Goal: Task Accomplishment & Management: Complete application form

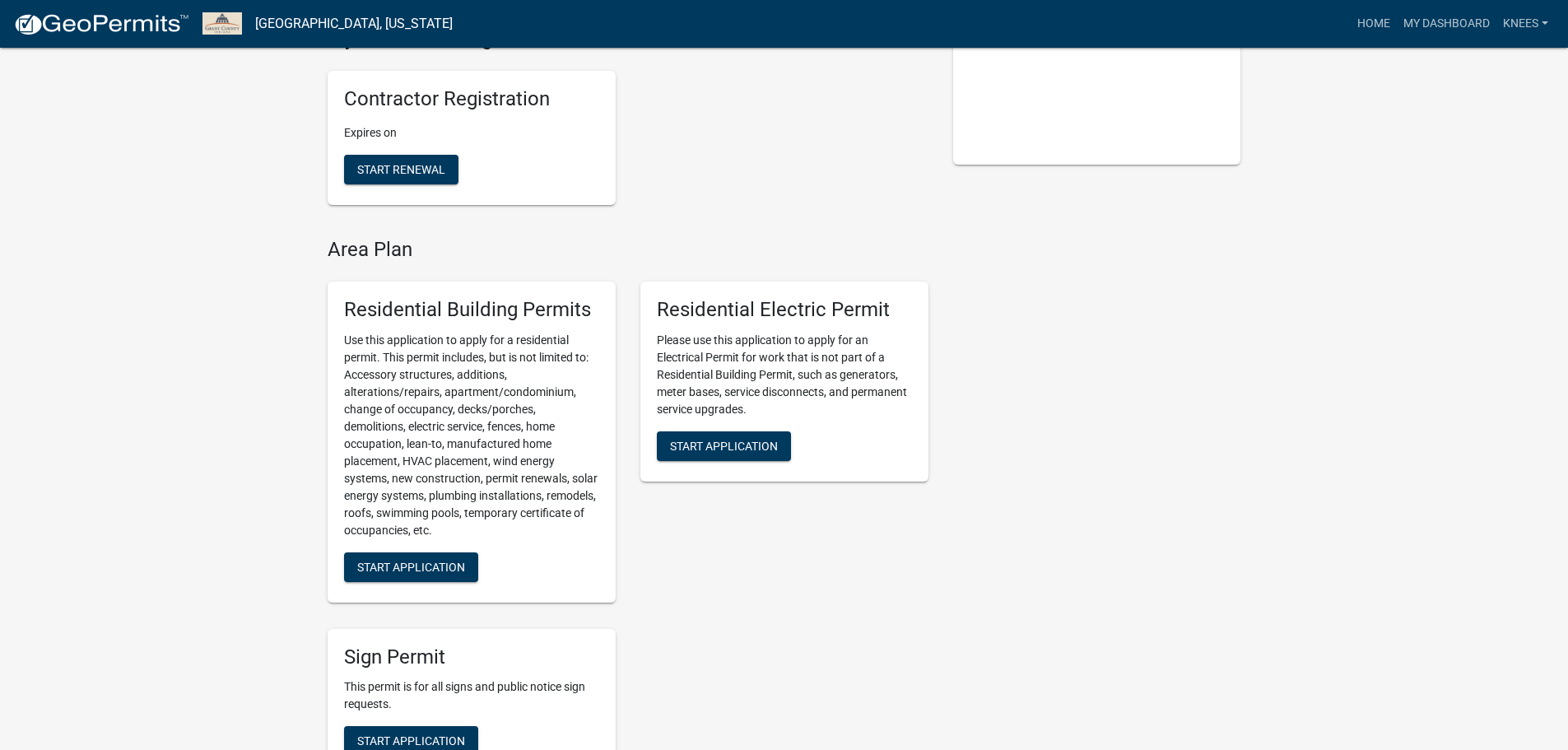
scroll to position [384, 0]
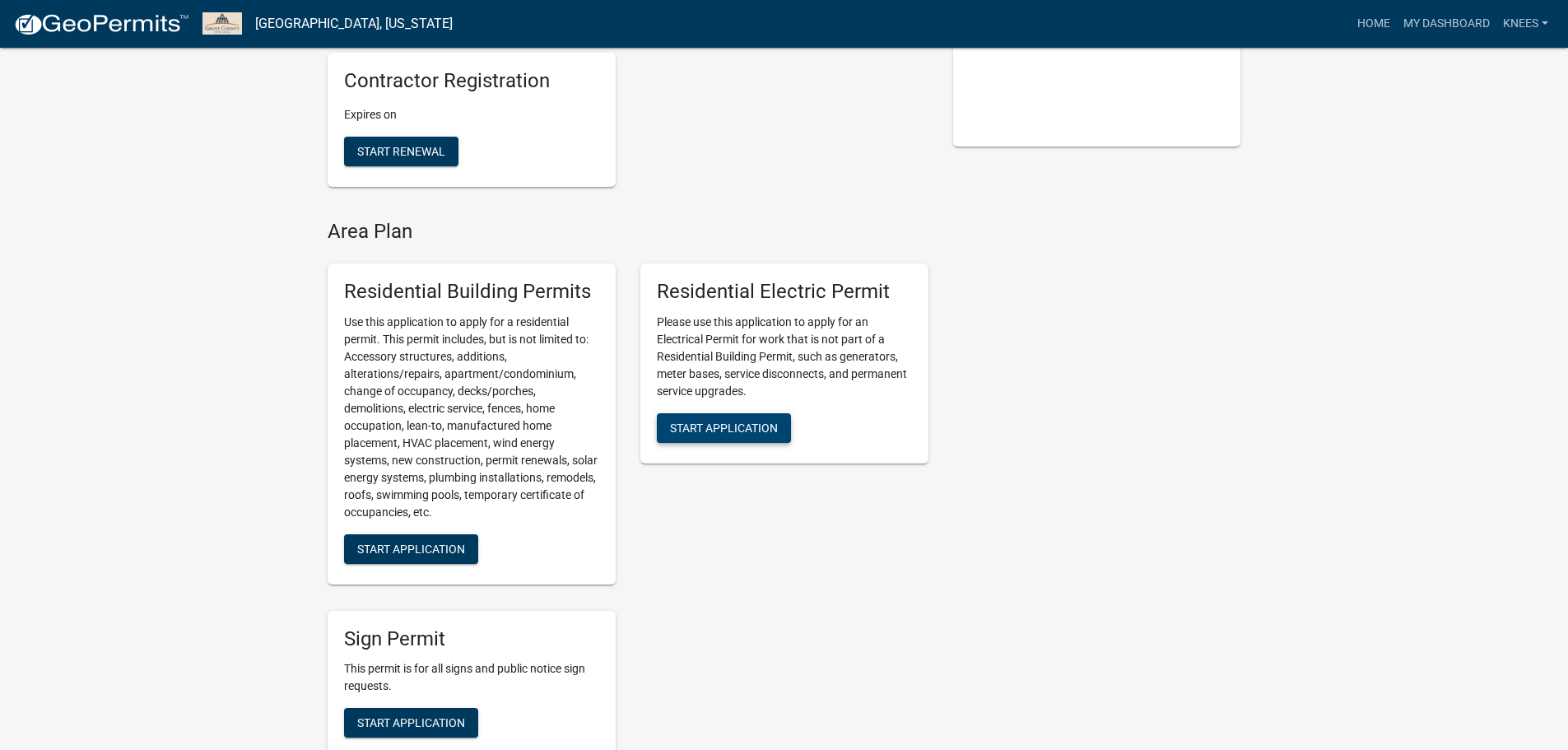
click at [703, 423] on span "Start Application" at bounding box center [723, 427] width 108 height 13
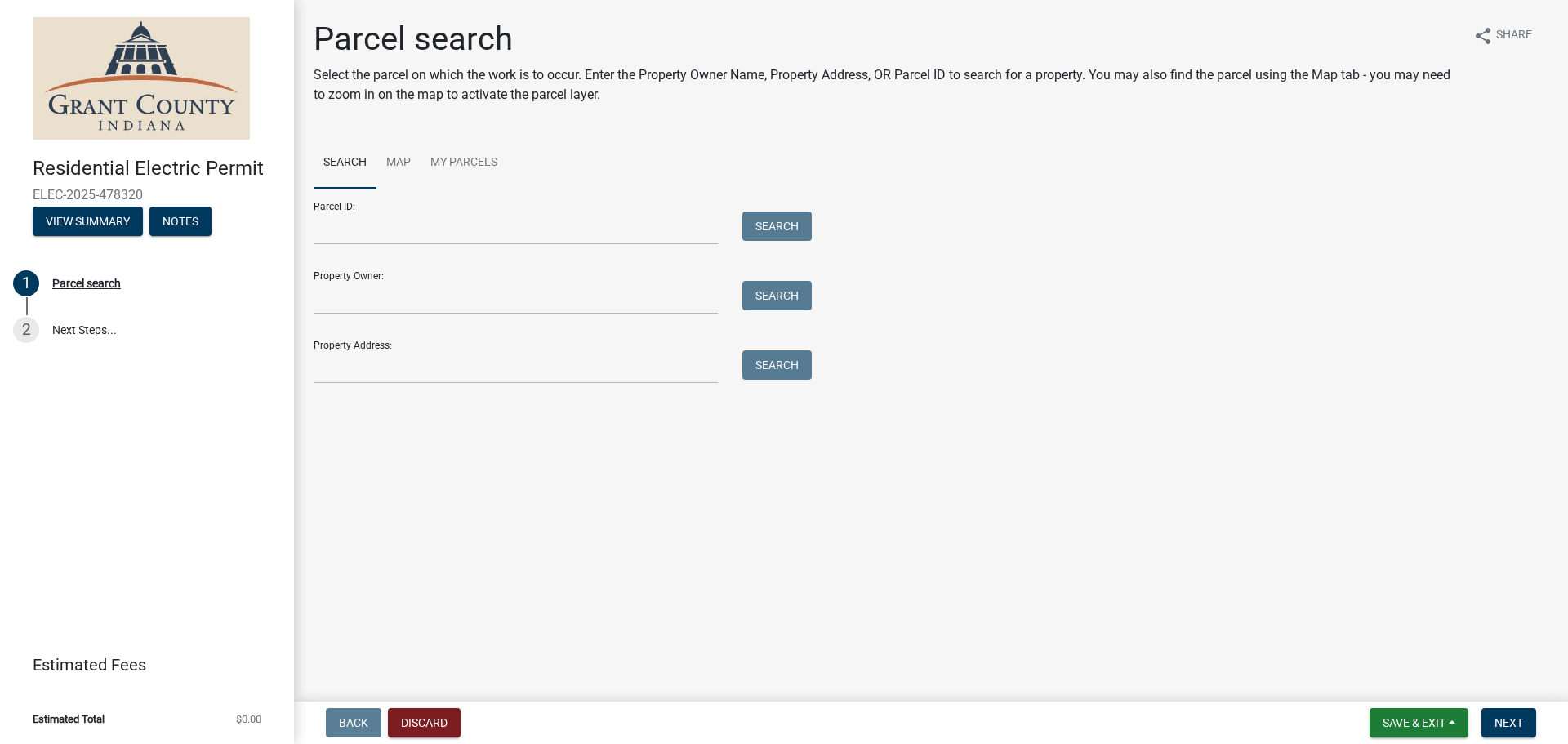
drag, startPoint x: 427, startPoint y: 401, endPoint x: 429, endPoint y: 376, distance: 25.1
click at [425, 401] on main "Parcel search Select the parcel on which the work is to occur. Enter the Proper…" at bounding box center [931, 348] width 1274 height 695
click at [426, 367] on input "Property Address:" at bounding box center [515, 367] width 404 height 34
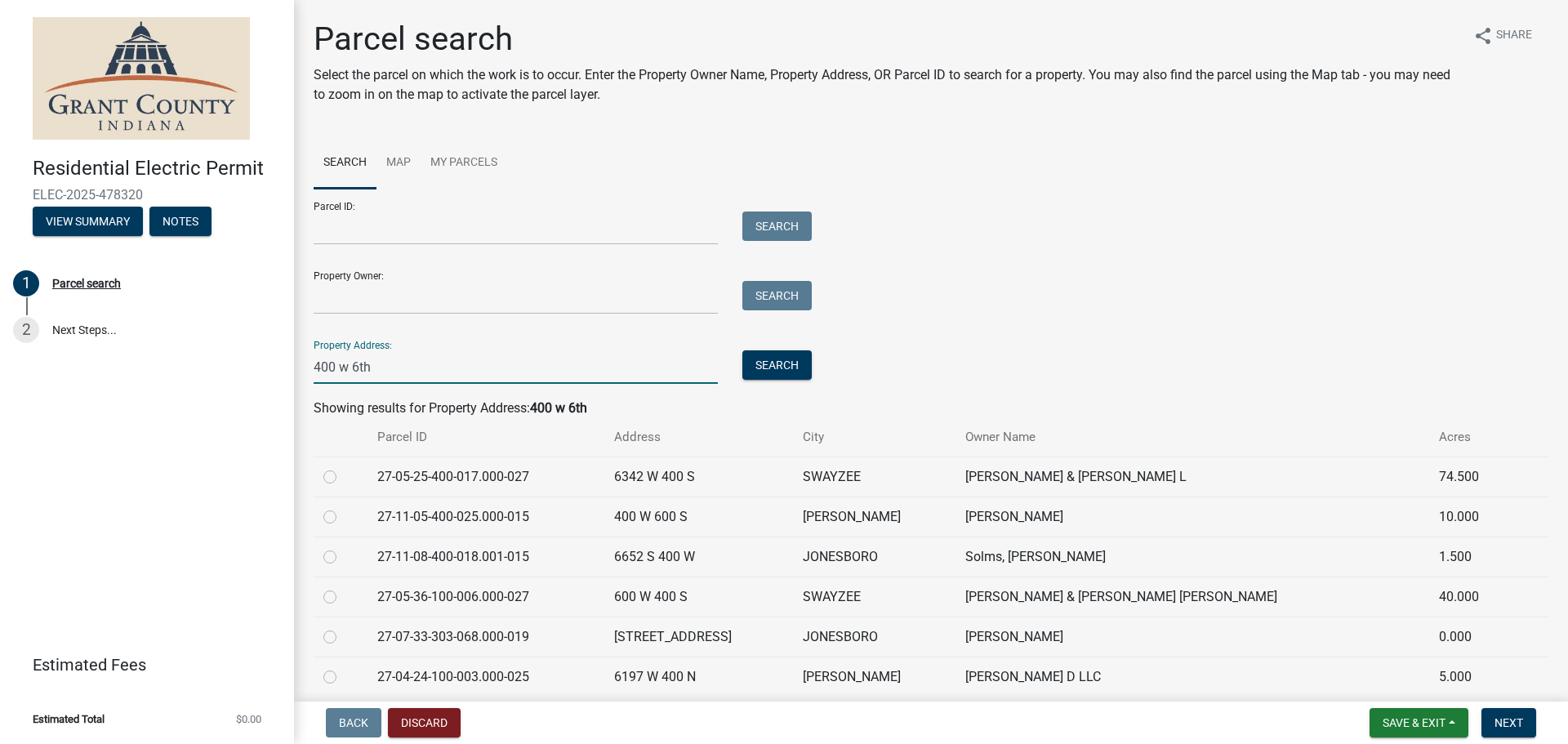
type input "400 w 6th"
drag, startPoint x: 327, startPoint y: 619, endPoint x: 329, endPoint y: 633, distance: 14.1
click at [327, 625] on td at bounding box center [340, 636] width 54 height 40
click at [343, 627] on label at bounding box center [343, 627] width 0 height 0
click at [343, 637] on input "radio" at bounding box center [349, 633] width 11 height 11
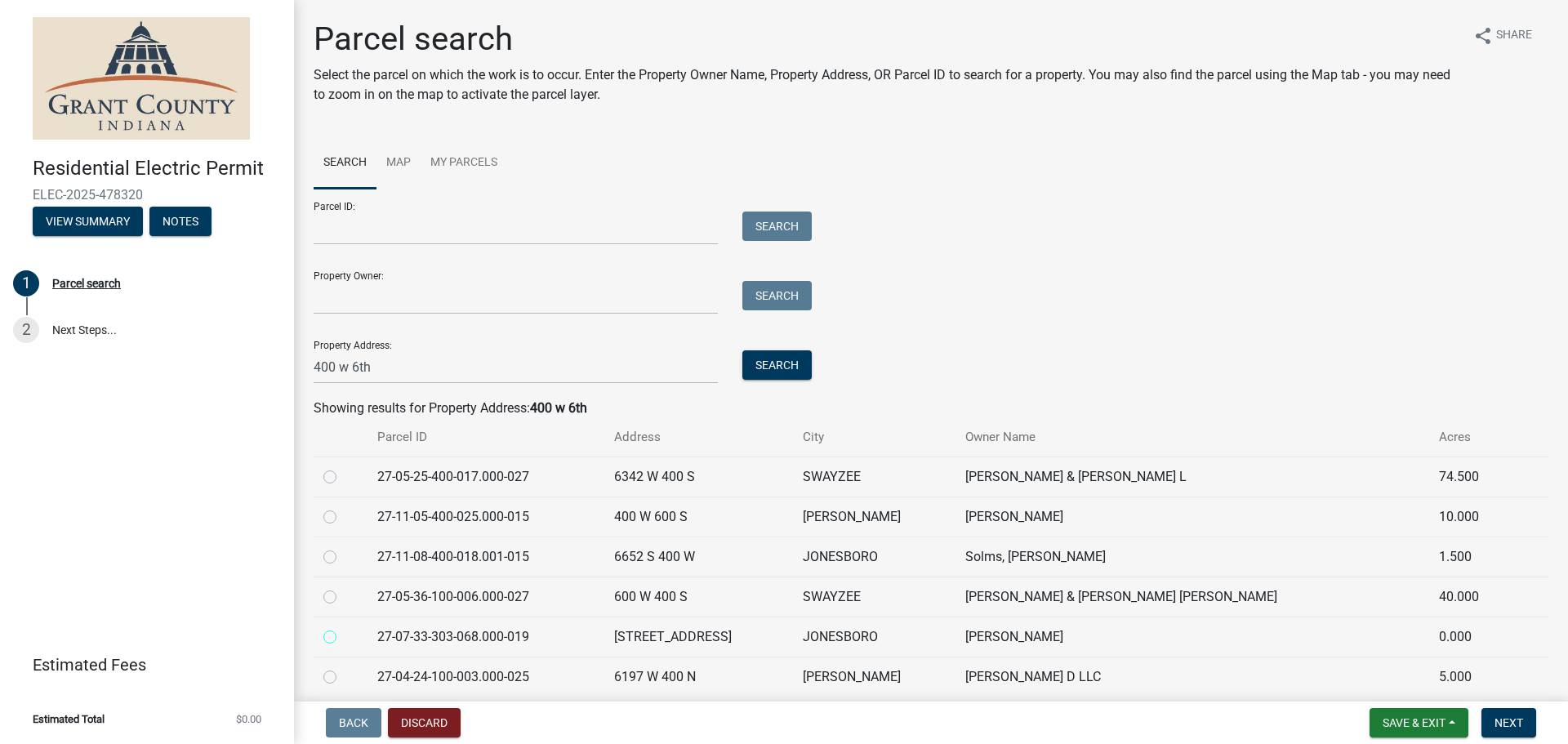
radio input "true"
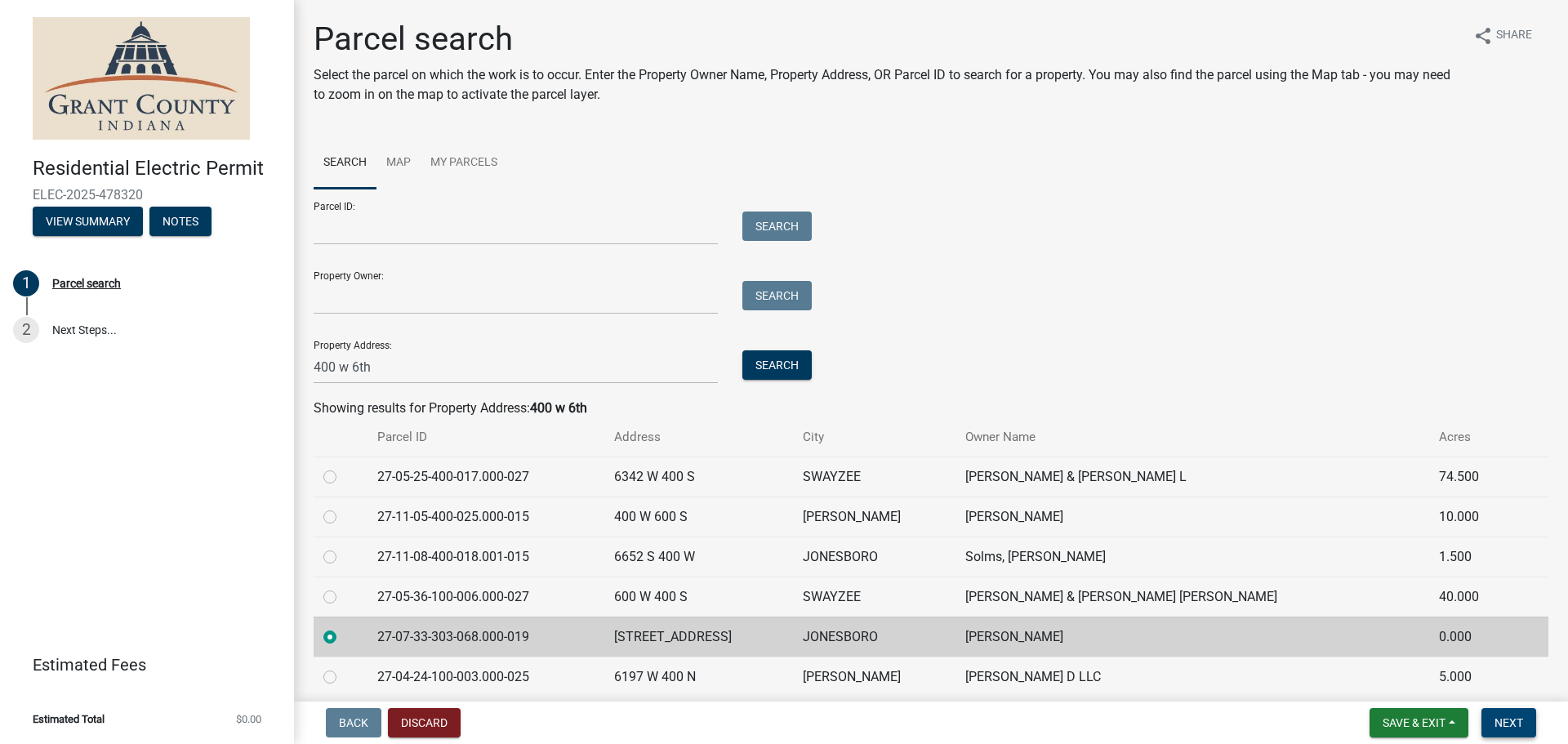
click at [1506, 723] on span "Next" at bounding box center [1509, 723] width 28 height 13
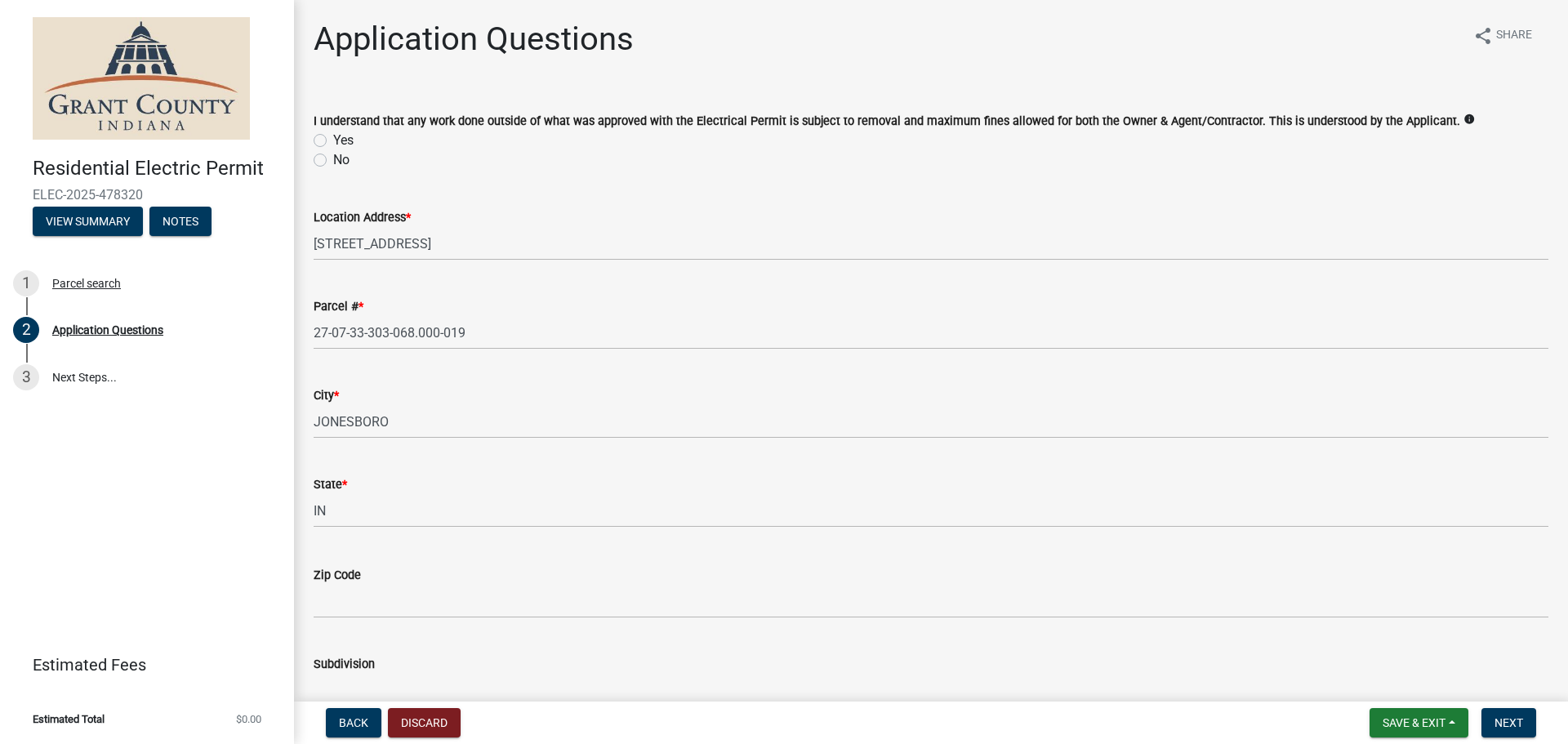
click at [334, 137] on label "Yes" at bounding box center [343, 141] width 20 height 19
click at [334, 137] on input "Yes" at bounding box center [339, 136] width 11 height 11
radio input "true"
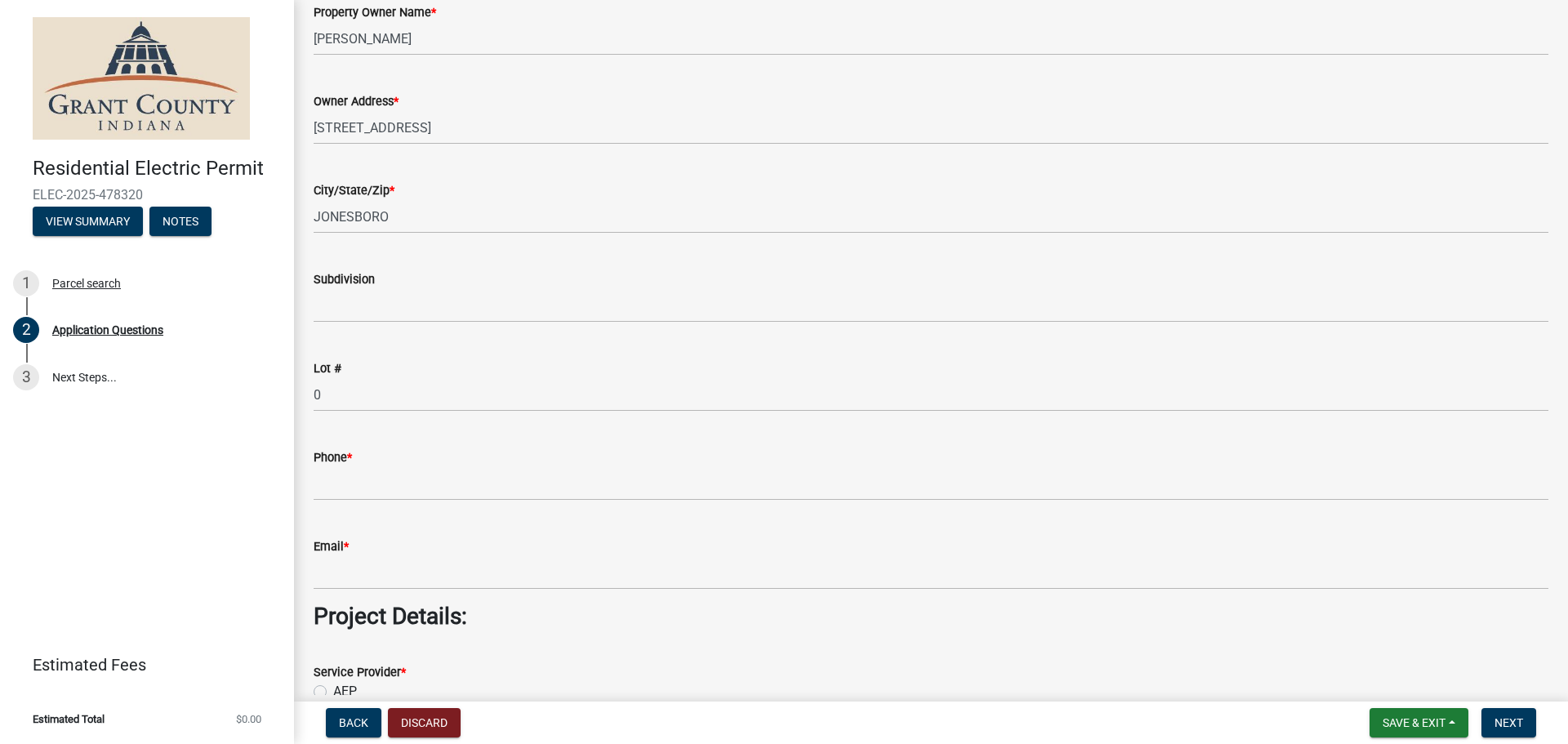
scroll to position [871, 0]
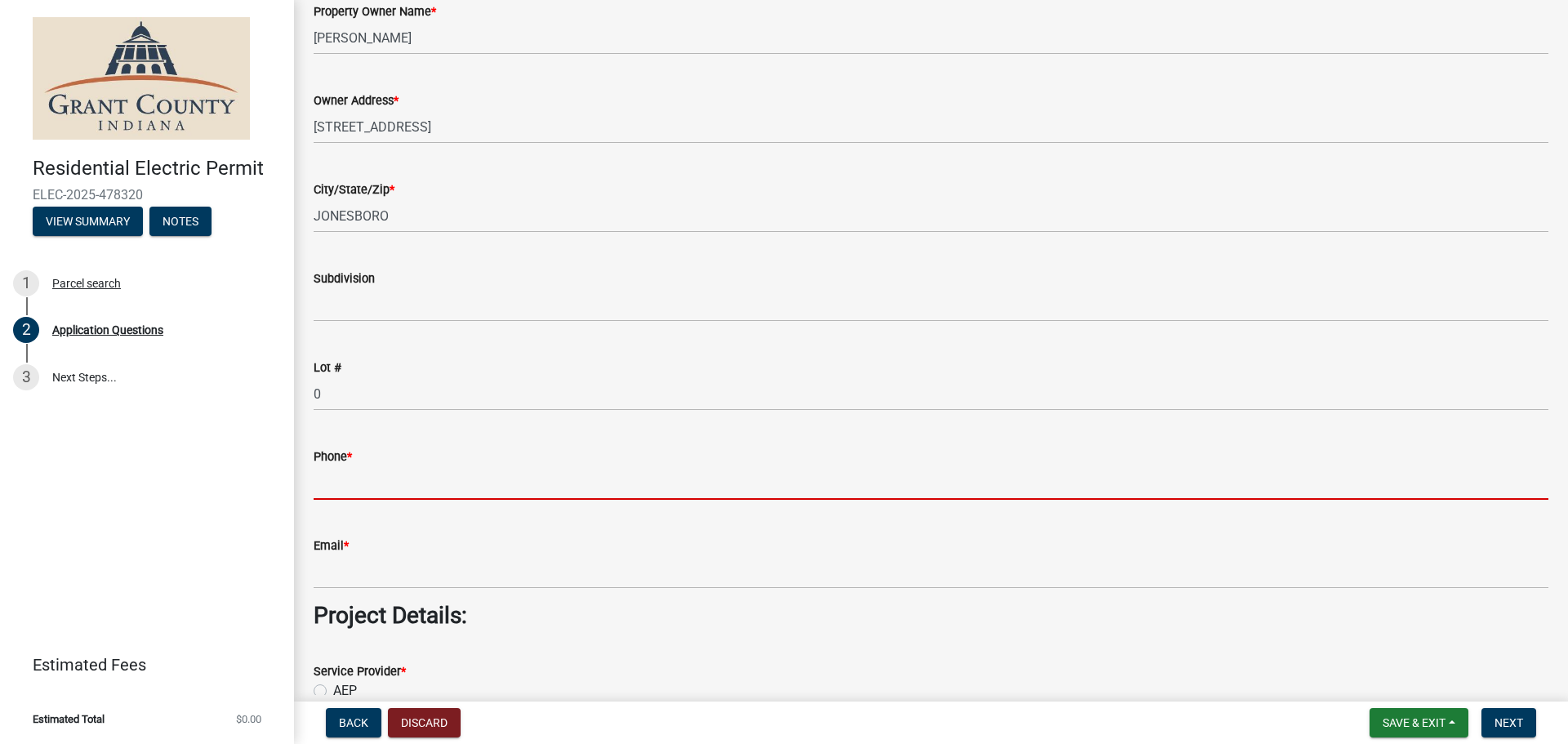
click at [377, 469] on input "Phone *" at bounding box center [931, 483] width 1235 height 34
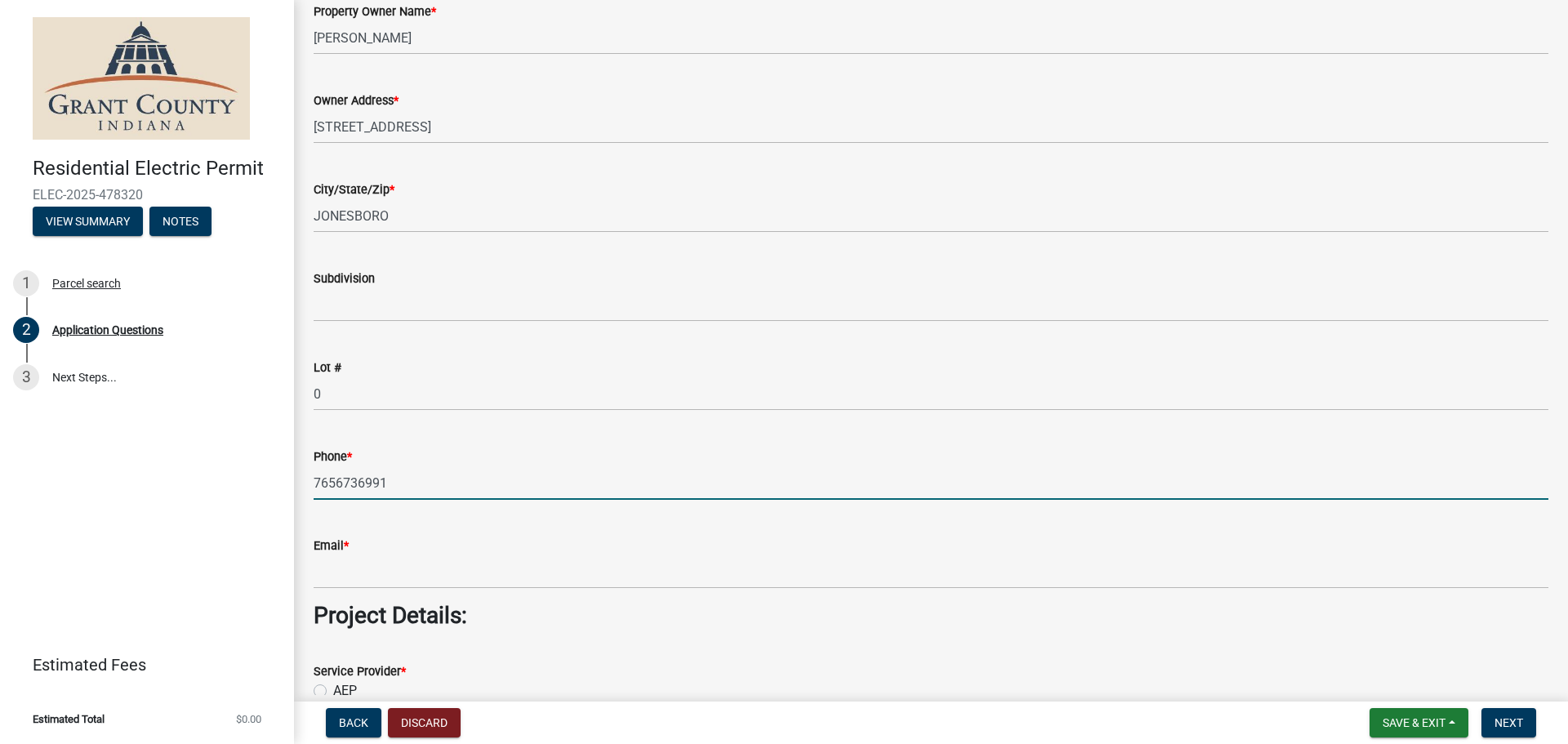
type input "7656736991"
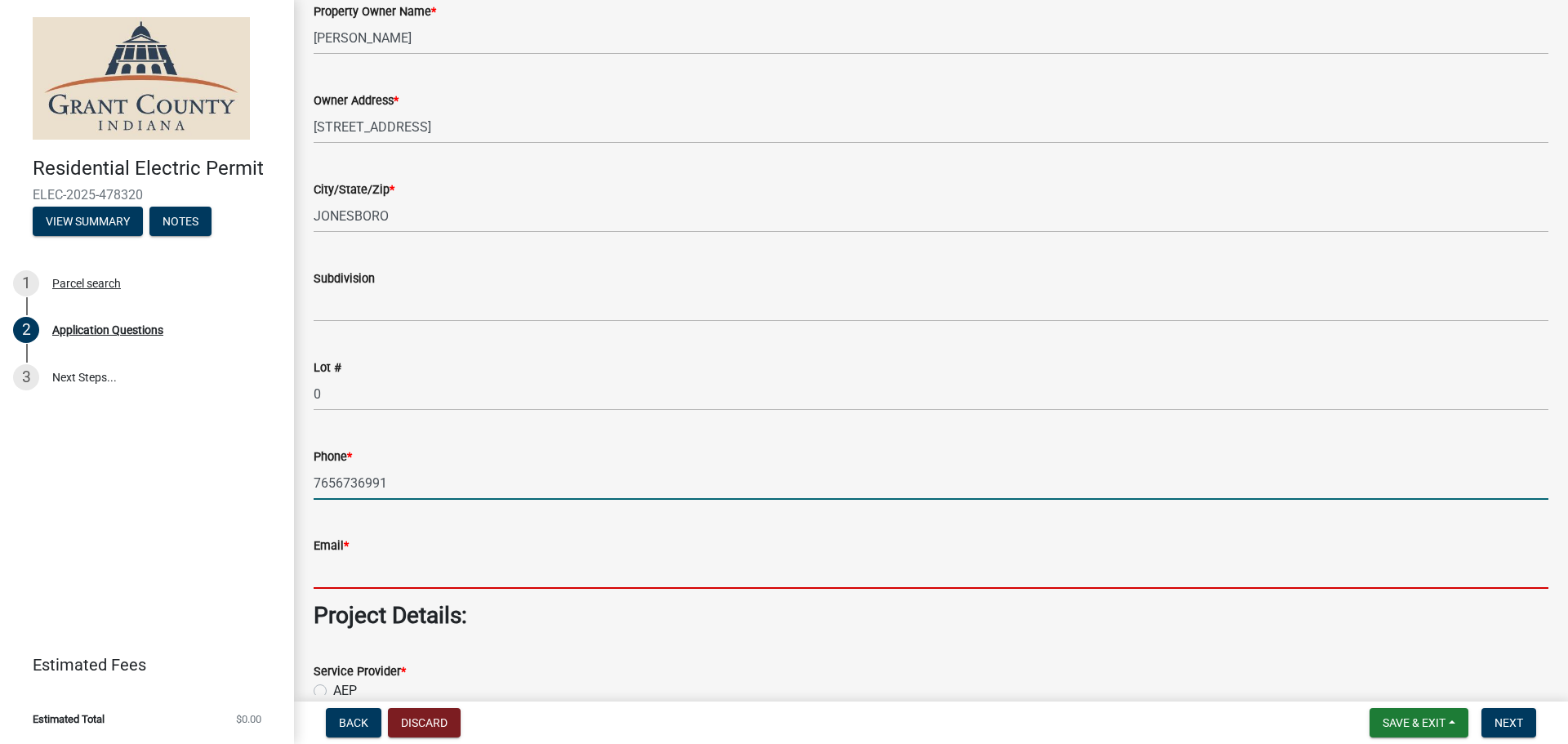
click at [380, 571] on input "Email *" at bounding box center [931, 572] width 1235 height 34
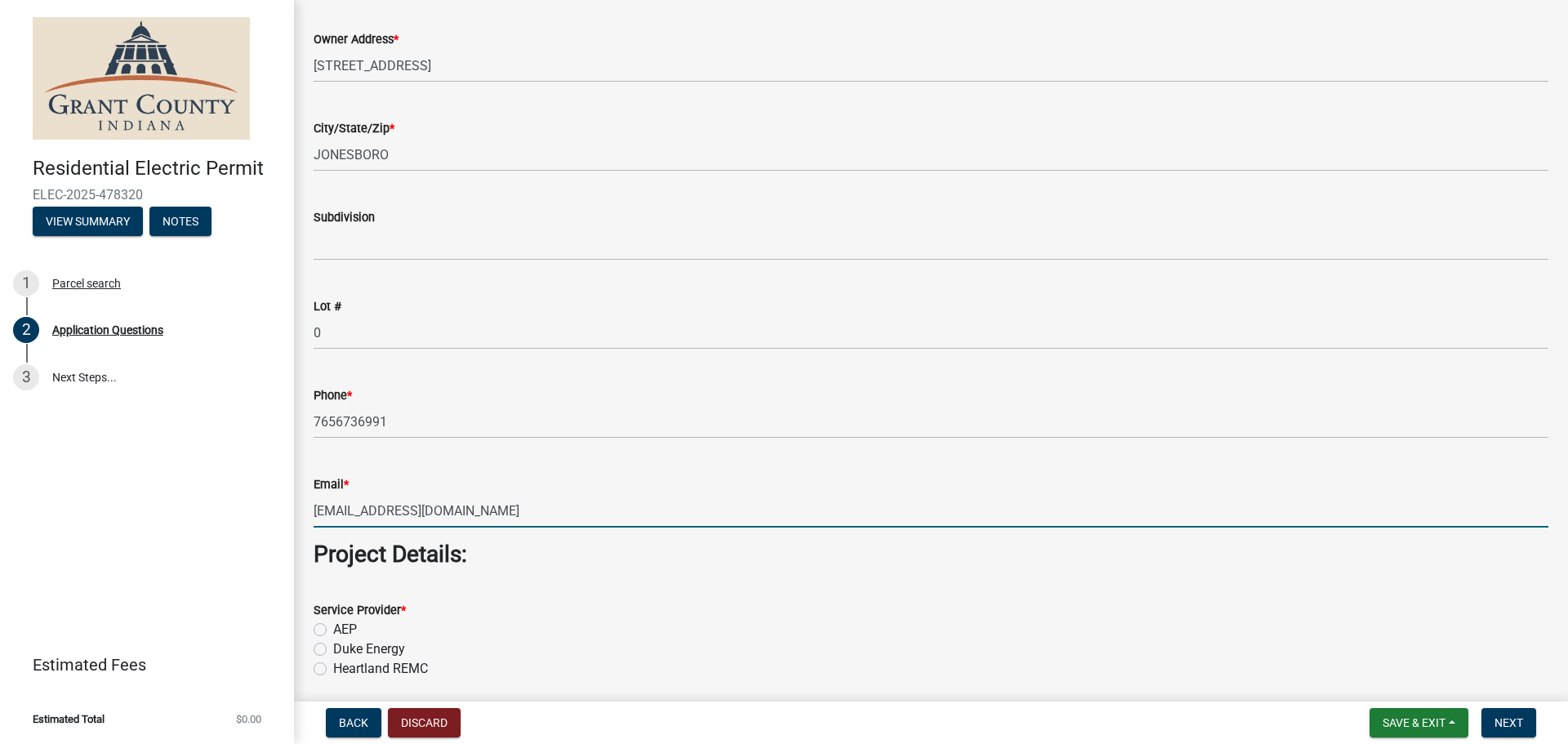
scroll to position [1035, 0]
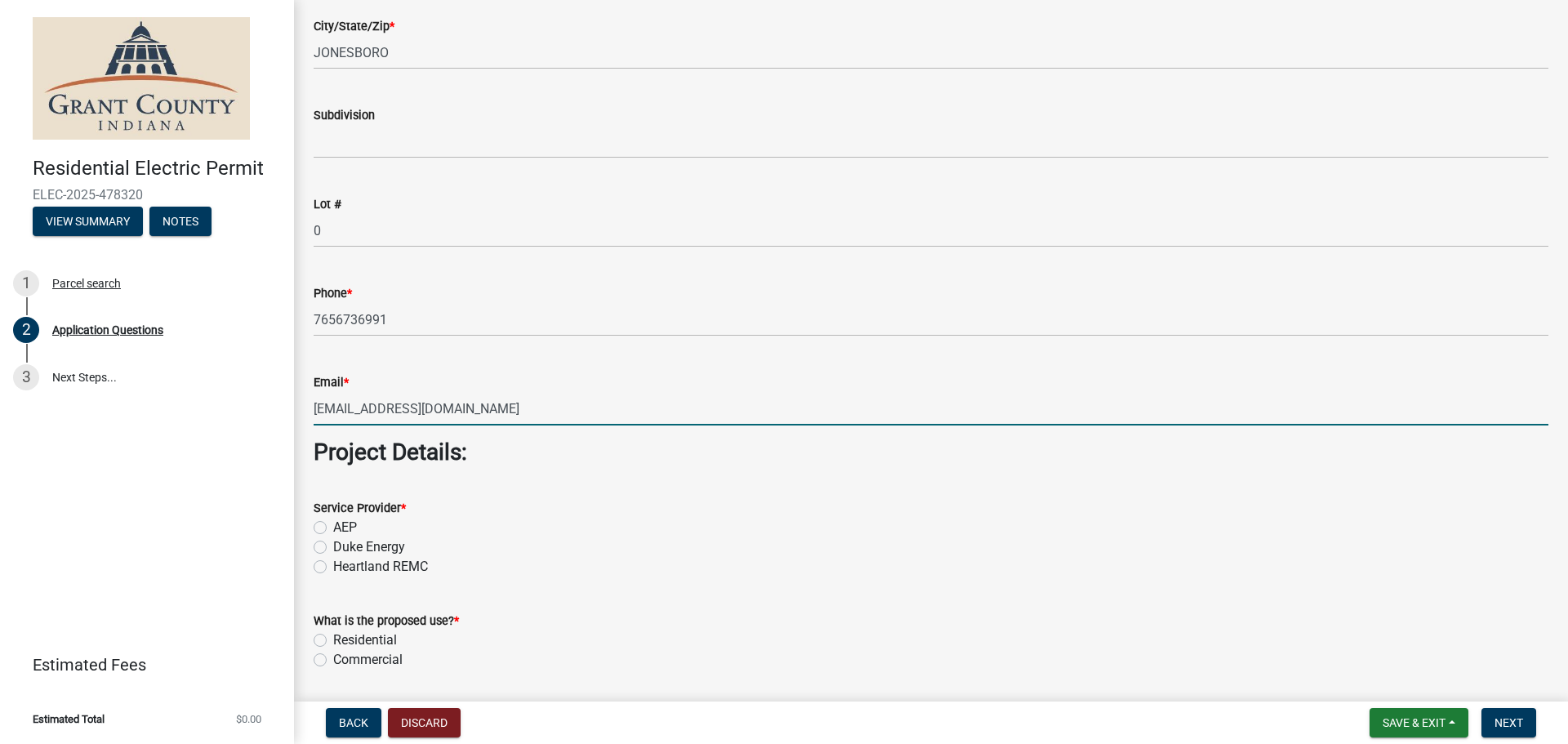
type input "[EMAIL_ADDRESS][DOMAIN_NAME]"
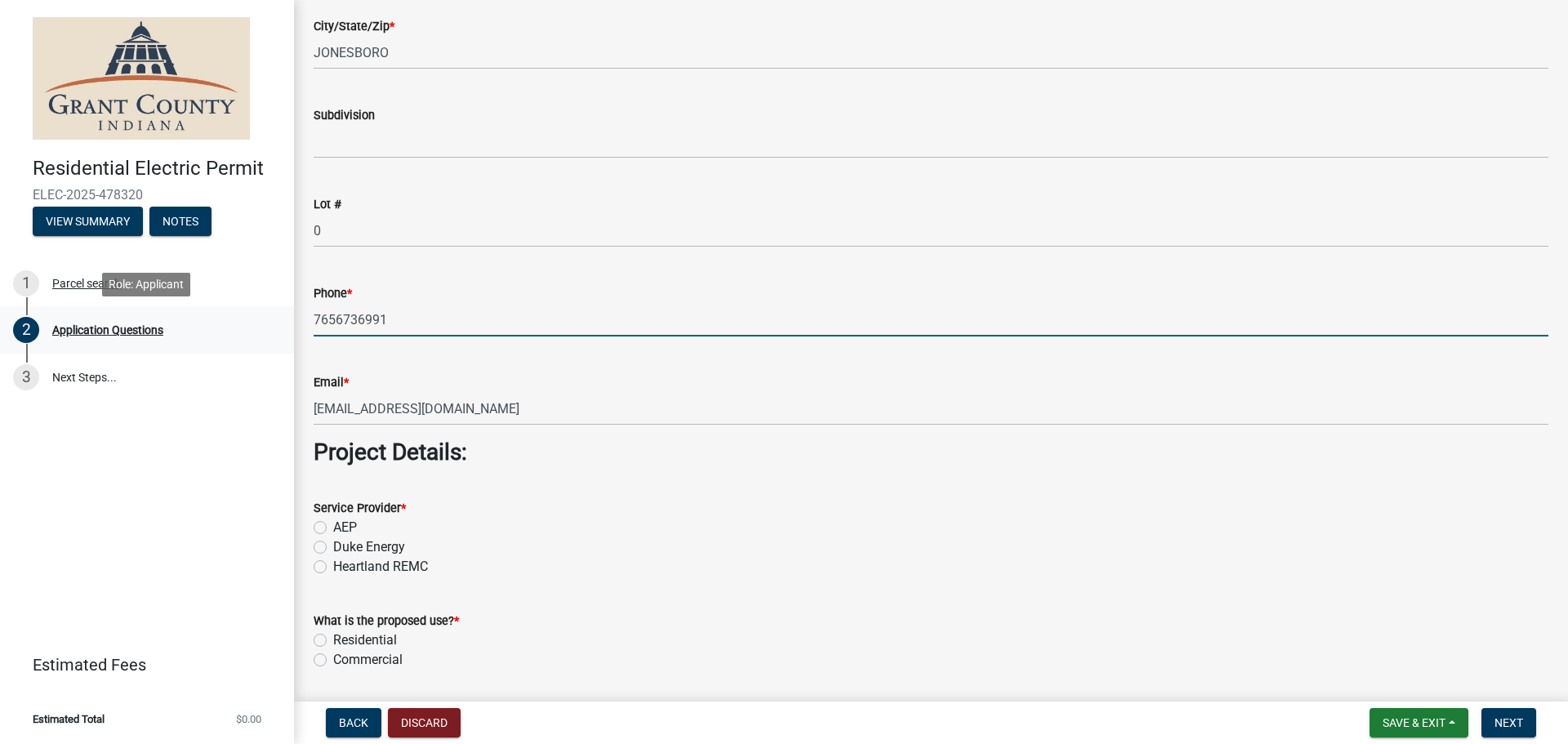
drag, startPoint x: 442, startPoint y: 321, endPoint x: 0, endPoint y: 306, distance: 442.3
click at [0, 306] on div "Residential Electric Permit ELEC-2025-478320 View Summary Notes 1 Parcel search…" at bounding box center [784, 372] width 1568 height 744
type input "7653826500"
click at [645, 615] on div "What is the proposed use? *" at bounding box center [931, 621] width 1235 height 19
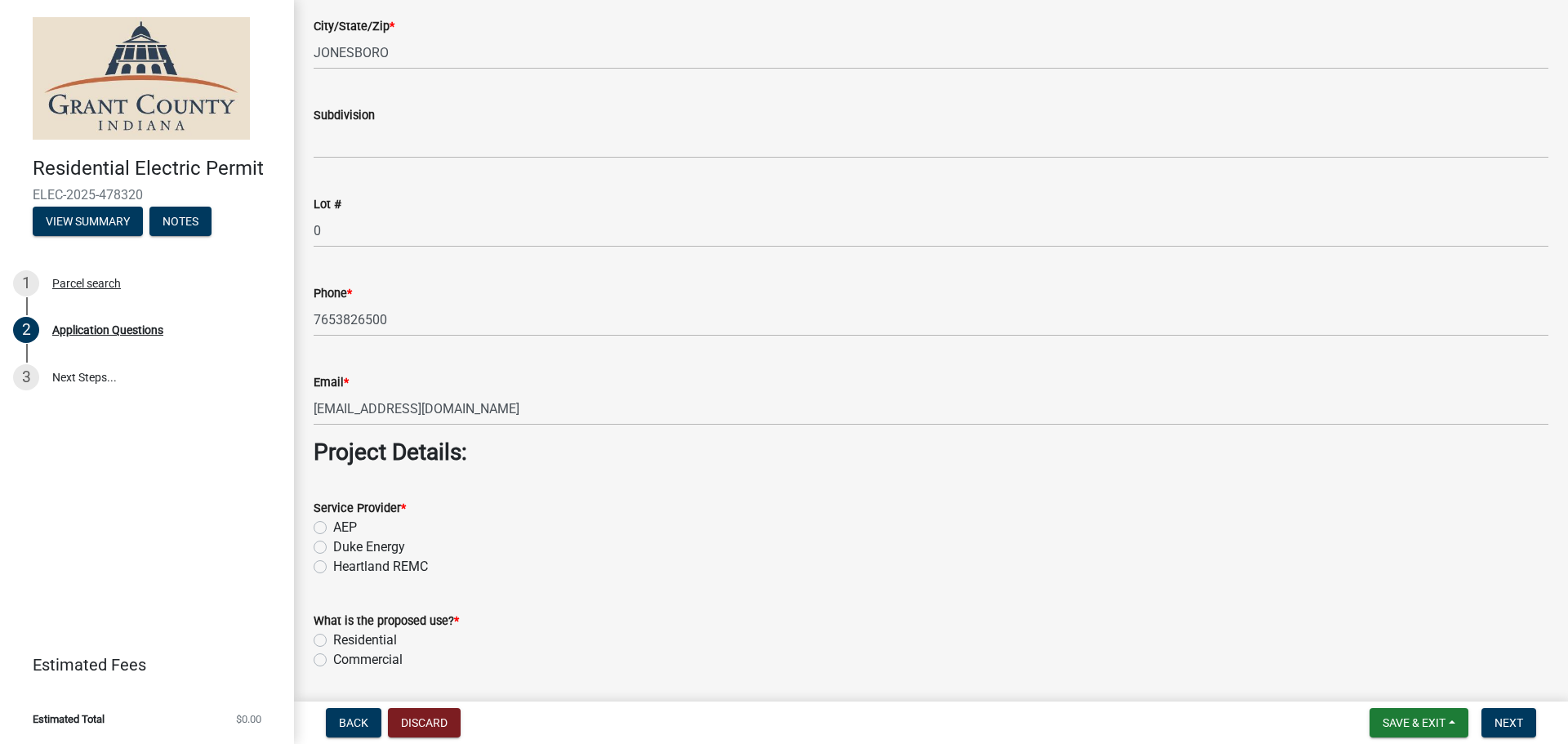
click at [334, 531] on label "AEP" at bounding box center [345, 527] width 24 height 19
click at [334, 528] on input "AEP" at bounding box center [339, 523] width 11 height 11
radio input "true"
click at [334, 641] on label "Residential" at bounding box center [365, 640] width 64 height 19
click at [334, 641] on input "Residential" at bounding box center [339, 636] width 11 height 11
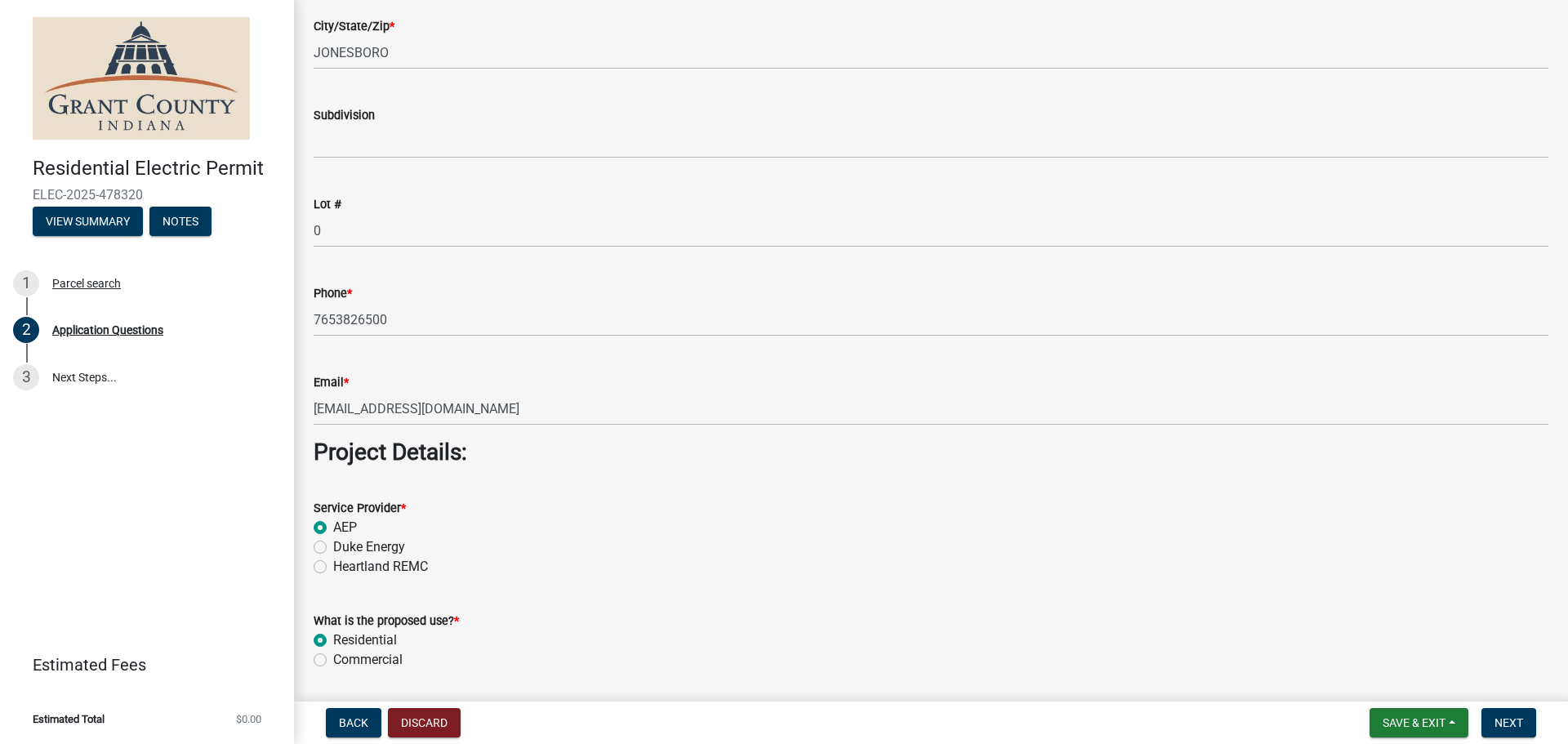
radio input "true"
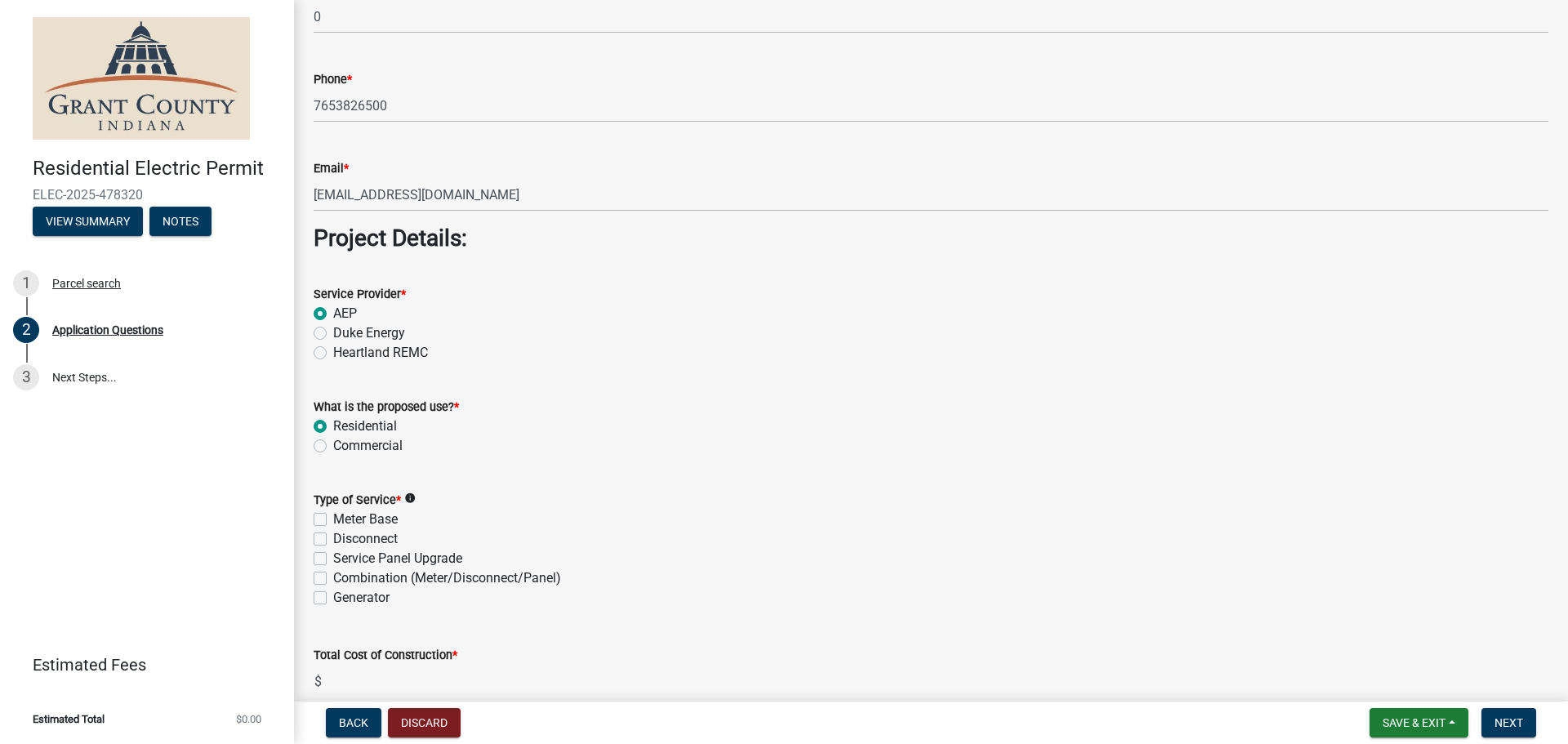
scroll to position [1252, 0]
click at [334, 556] on label "Service Panel Upgrade" at bounding box center [398, 556] width 129 height 19
click at [334, 556] on input "Service Panel Upgrade" at bounding box center [339, 551] width 11 height 11
checkbox input "true"
checkbox input "false"
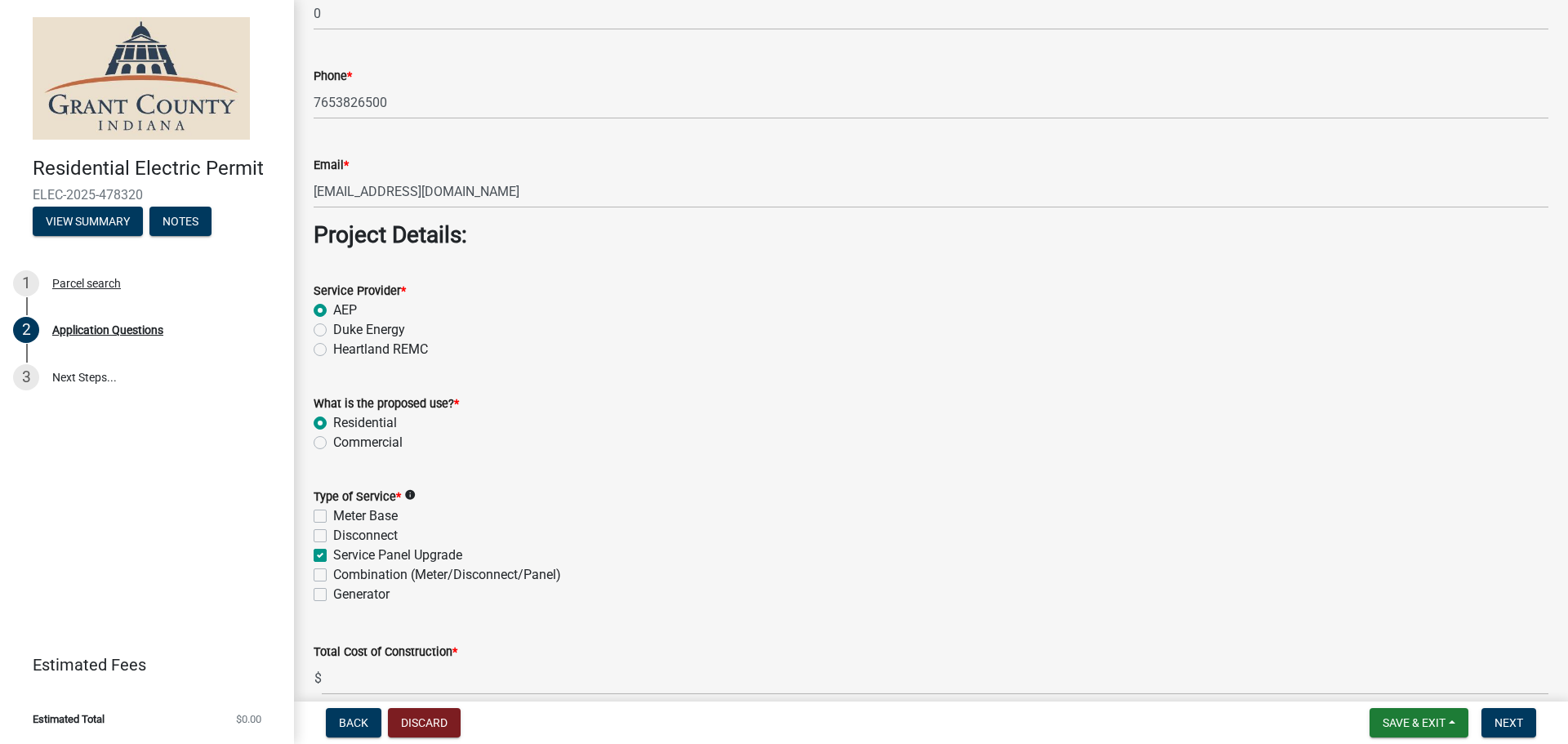
checkbox input "false"
checkbox input "true"
checkbox input "false"
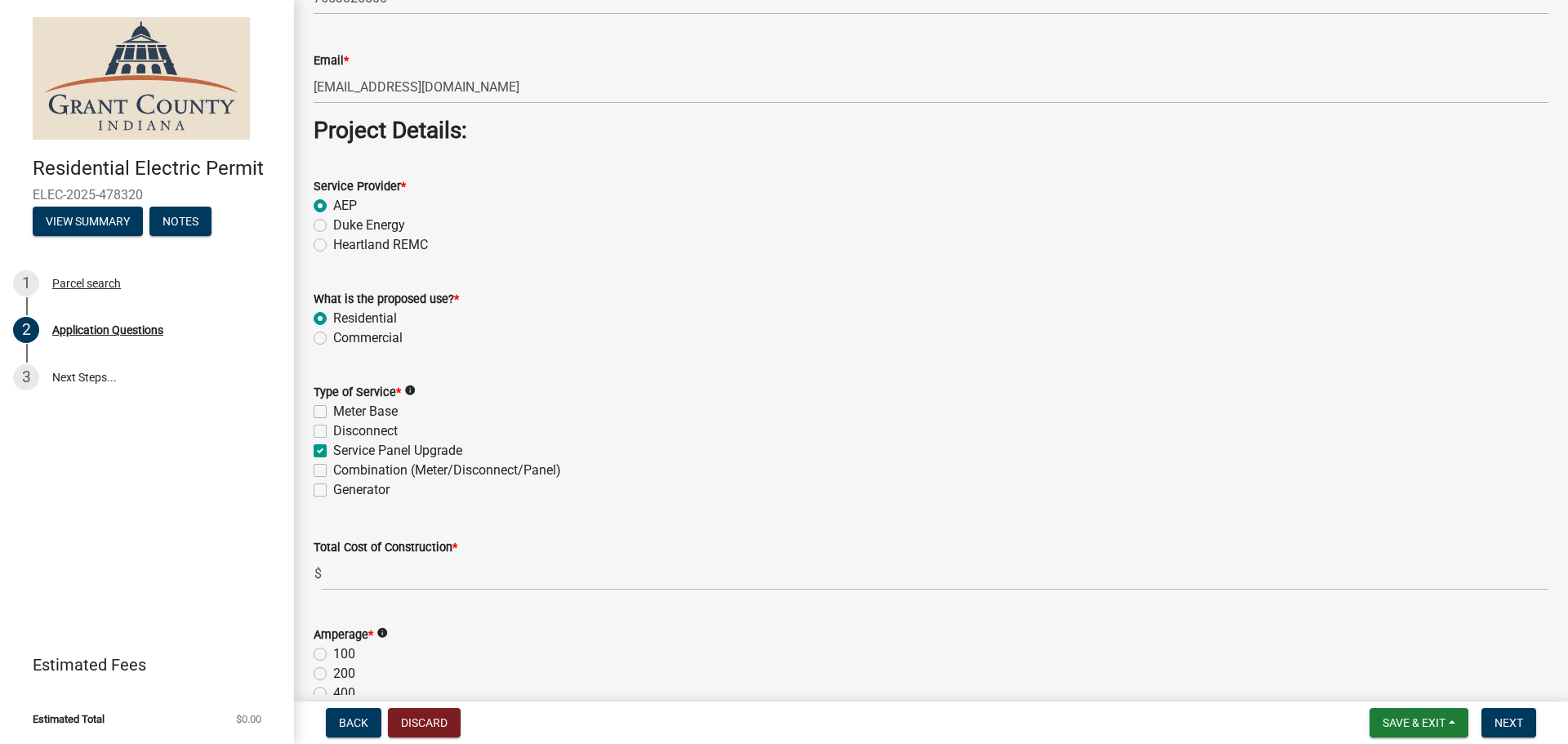
scroll to position [1361, 0]
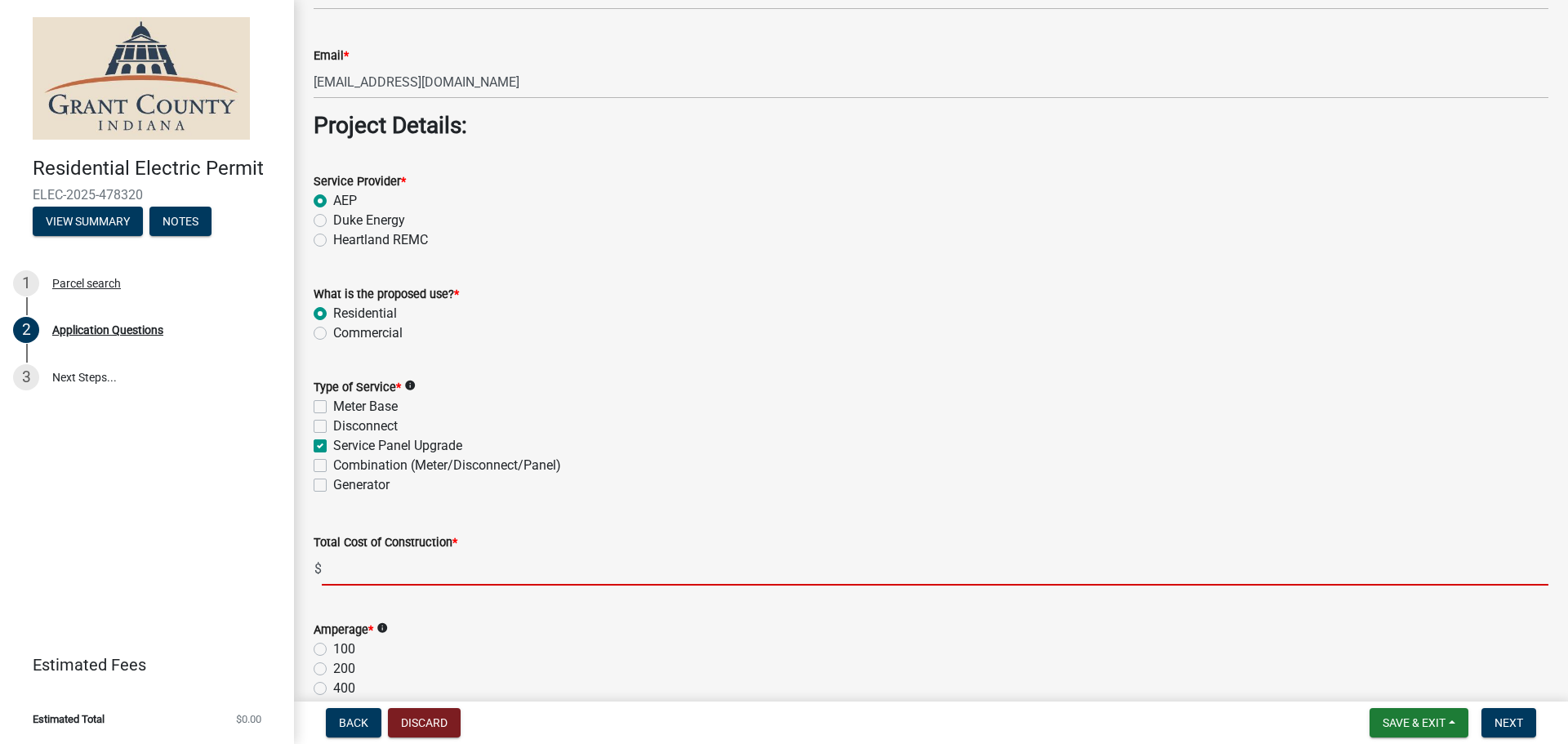
drag, startPoint x: 340, startPoint y: 571, endPoint x: 331, endPoint y: 580, distance: 12.7
click at [340, 571] on input "text" at bounding box center [935, 569] width 1227 height 34
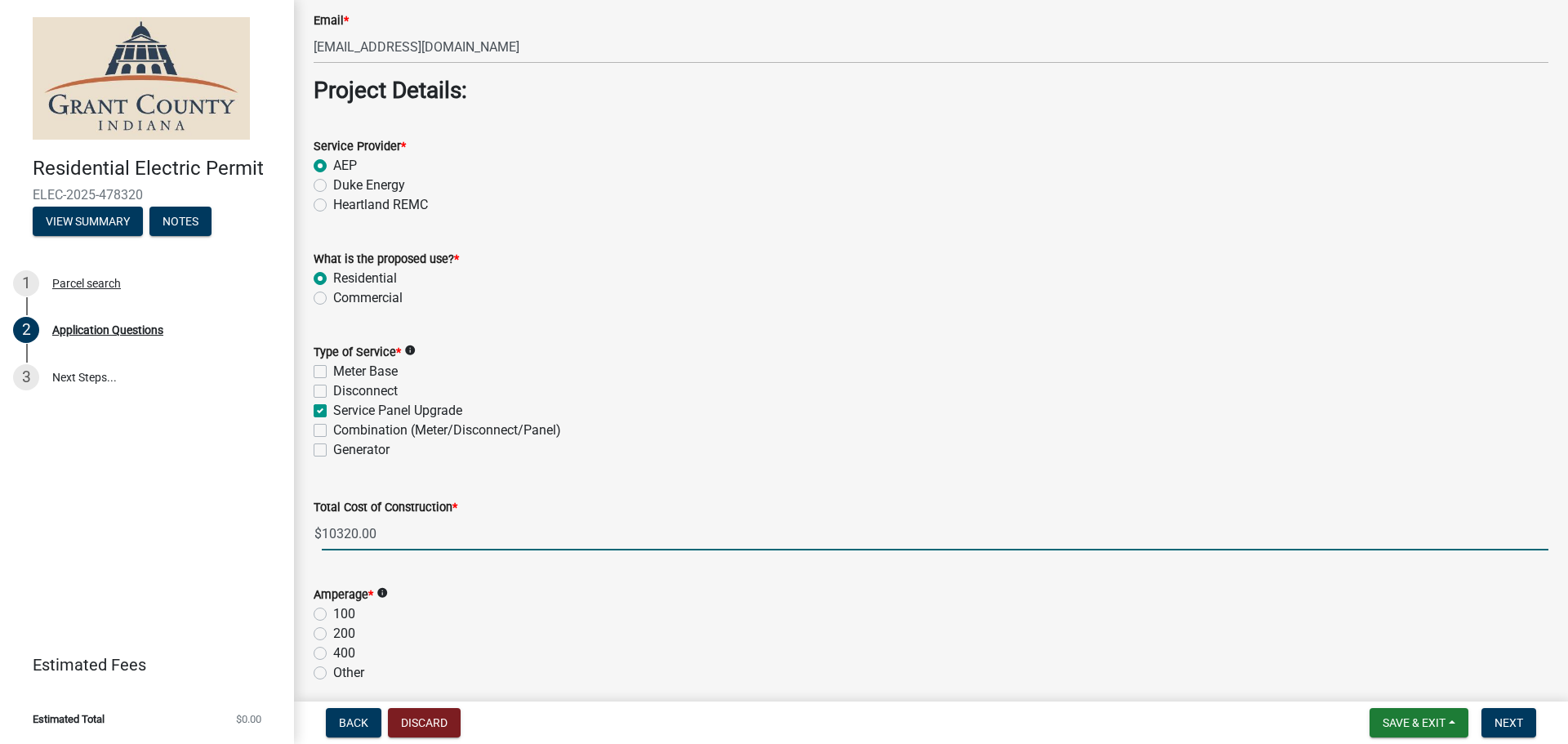
scroll to position [1415, 0]
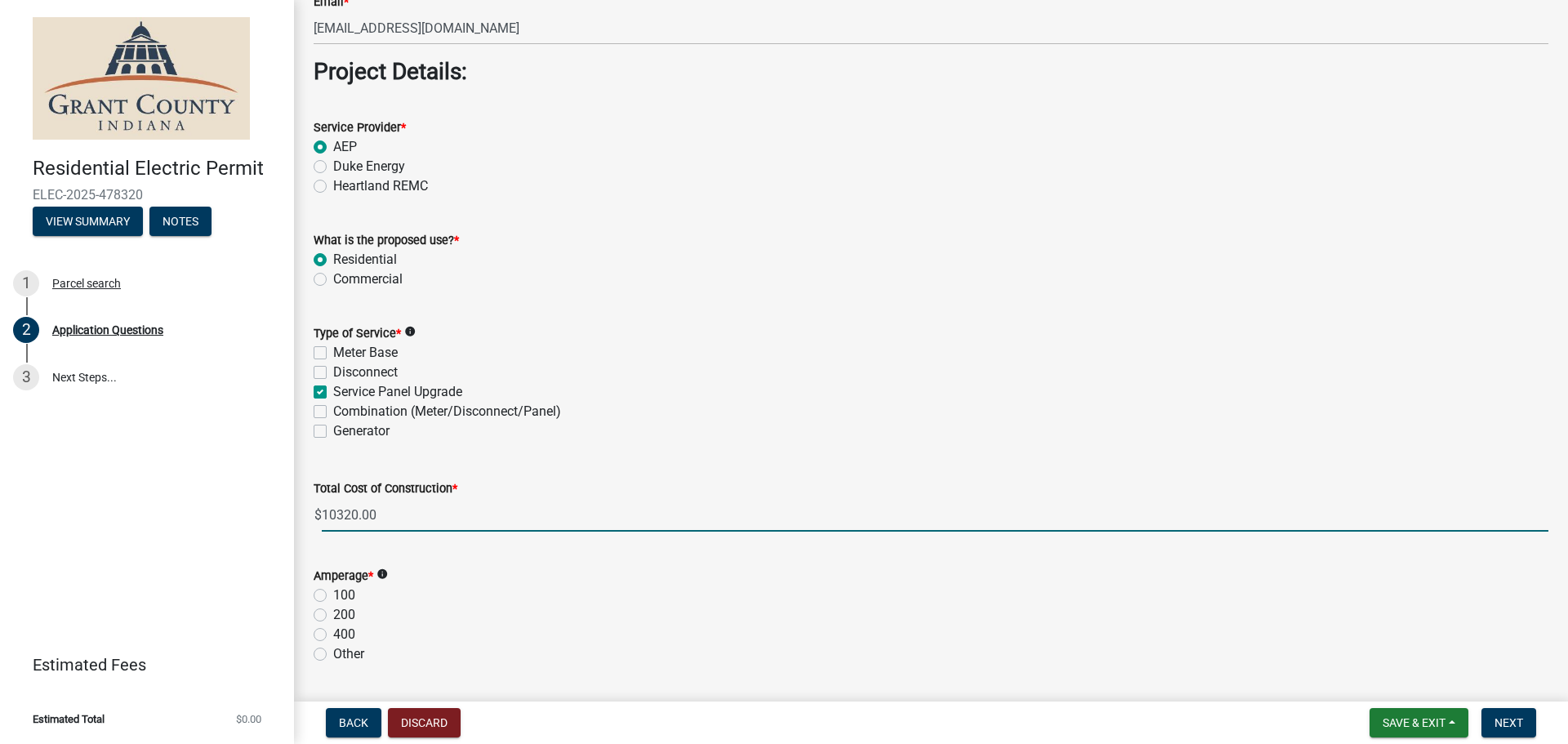
type input "10320.00"
click at [334, 610] on label "200" at bounding box center [344, 615] width 22 height 19
click at [334, 610] on input "200" at bounding box center [339, 610] width 11 height 11
radio input "true"
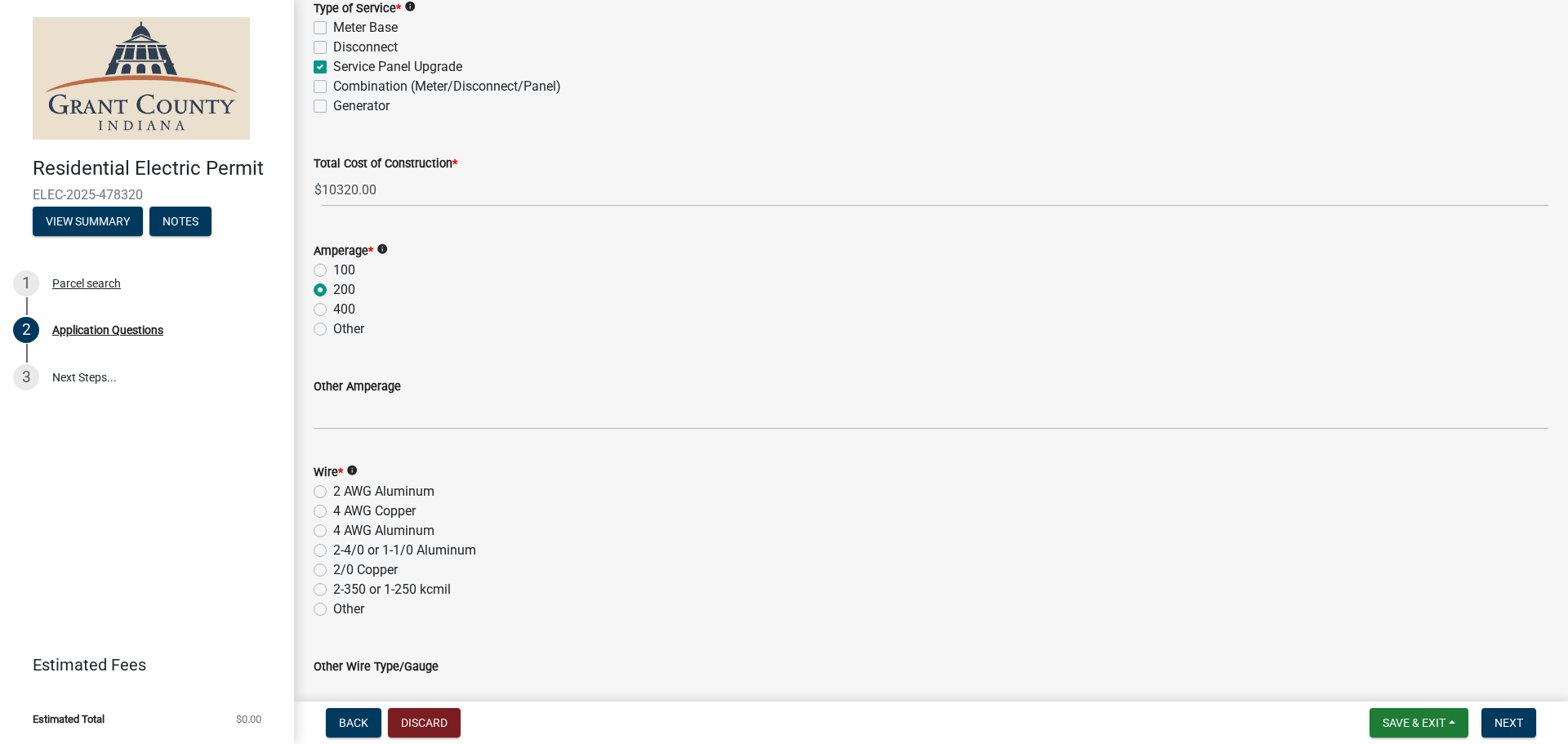
scroll to position [1742, 0]
click at [327, 495] on div "2 AWG Aluminum" at bounding box center [931, 490] width 1235 height 19
click at [313, 484] on div "Wire * info 2 AWG Aluminum 4 AWG Copper 4 AWG Aluminum 2-4/0 or 1-1/0 Aluminum …" at bounding box center [932, 529] width 1260 height 176
click at [315, 481] on div "2 AWG Aluminum" at bounding box center [931, 490] width 1235 height 19
click at [334, 495] on label "2 AWG Aluminum" at bounding box center [384, 490] width 101 height 19
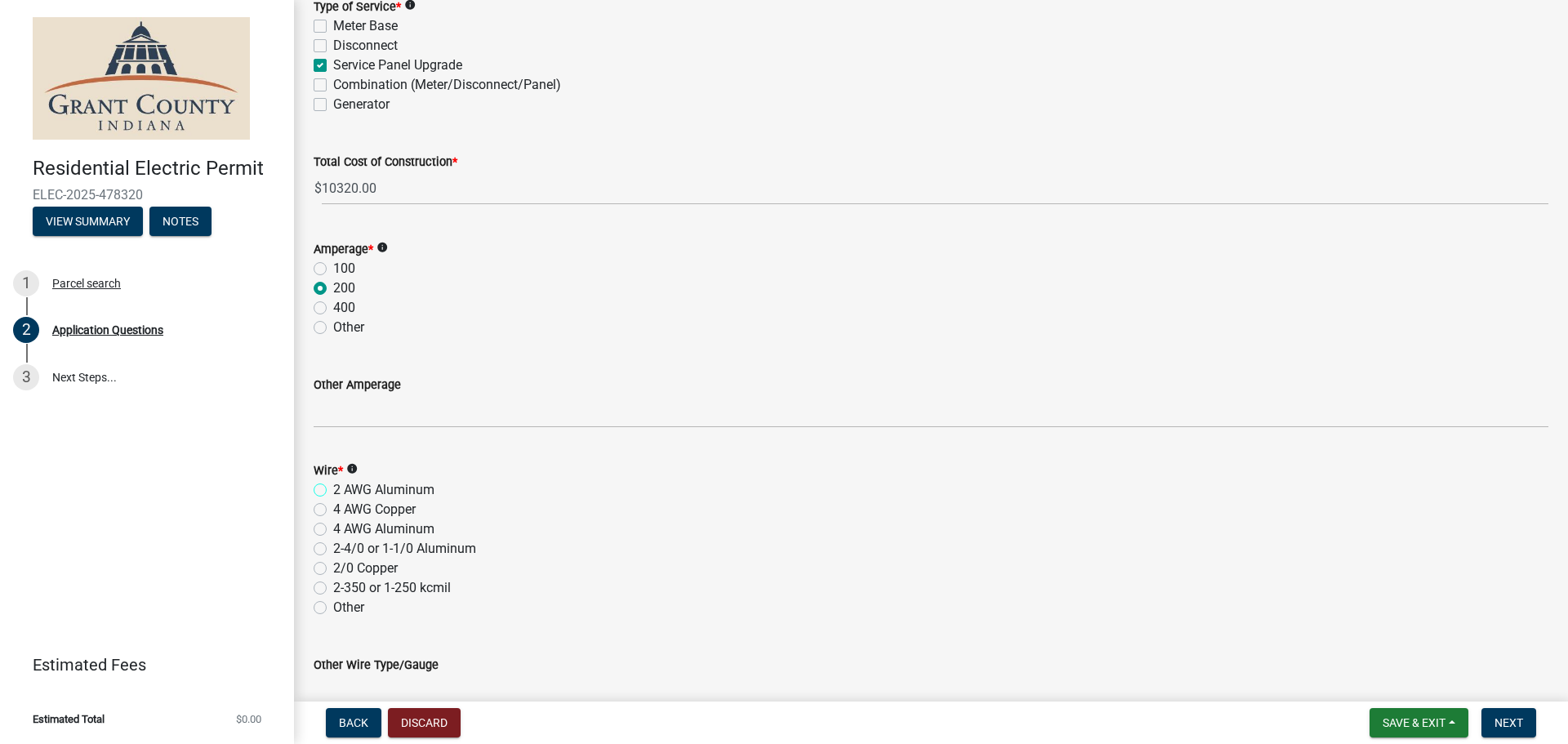
click at [334, 491] on input "2 AWG Aluminum" at bounding box center [339, 486] width 11 height 11
radio input "true"
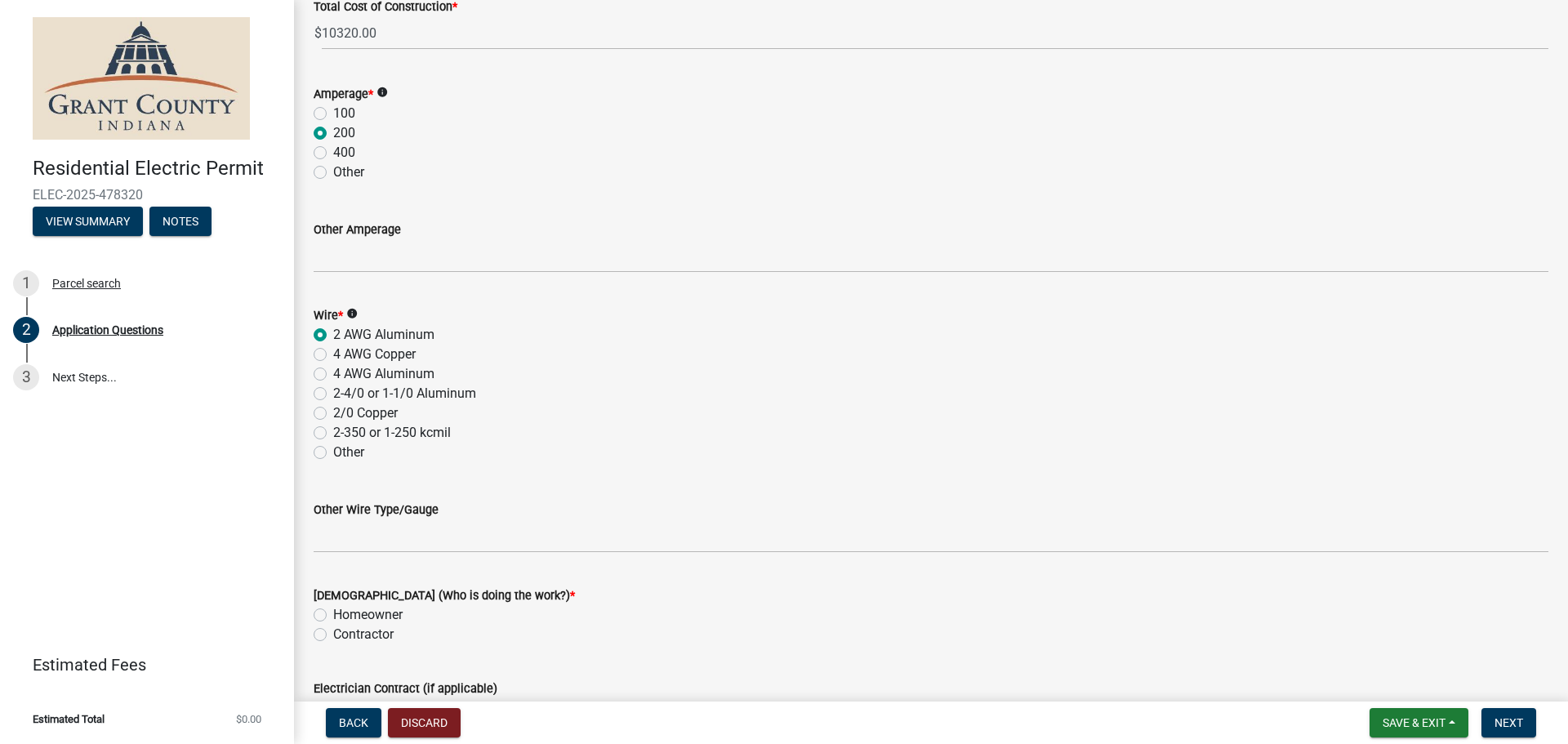
scroll to position [2014, 0]
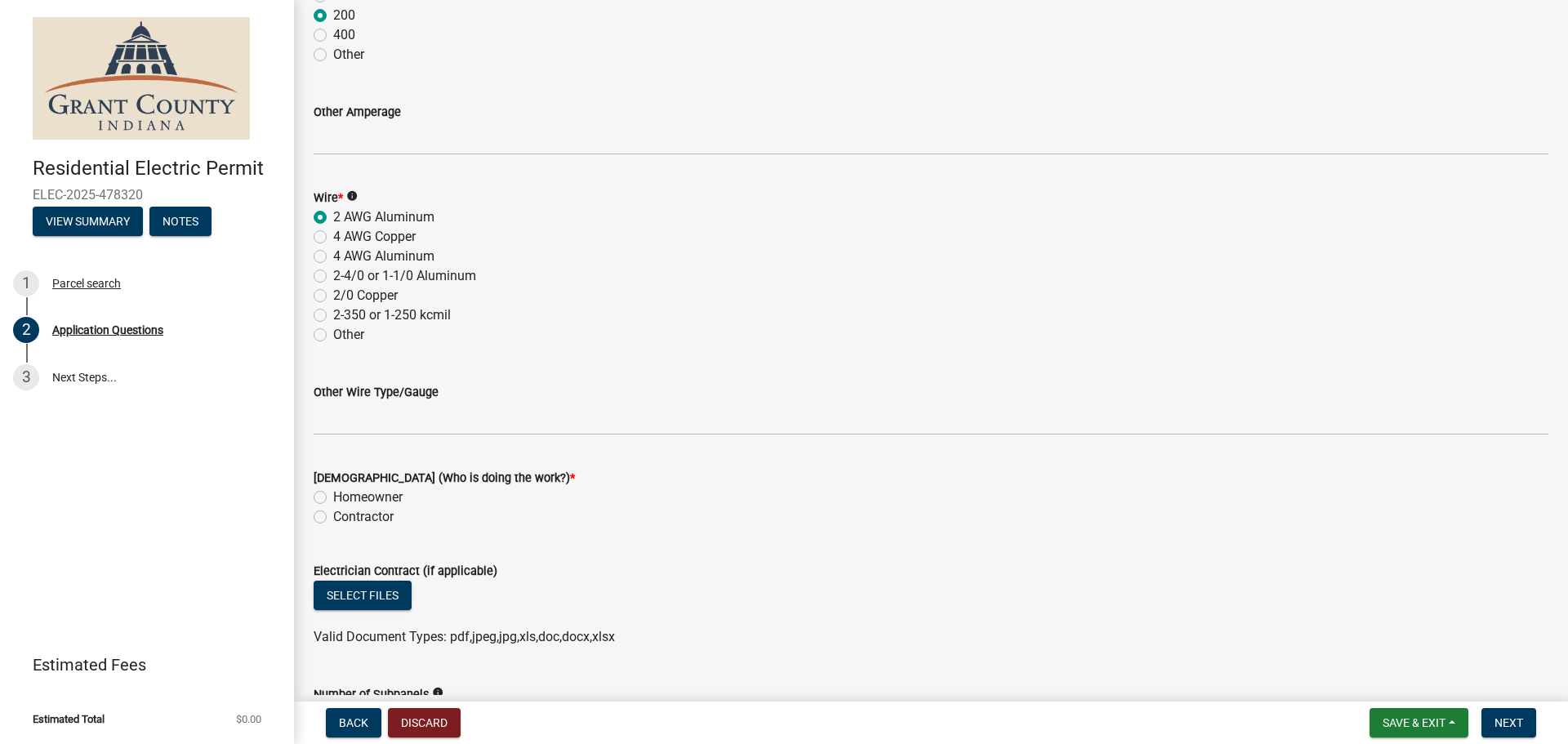
click at [313, 520] on div "[DEMOGRAPHIC_DATA] (Who is doing the work?) * Homeowner [DEMOGRAPHIC_DATA]" at bounding box center [932, 487] width 1260 height 79
click at [334, 518] on label "Contractor" at bounding box center [364, 517] width 60 height 19
click at [334, 518] on input "Contractor" at bounding box center [339, 512] width 11 height 11
radio input "true"
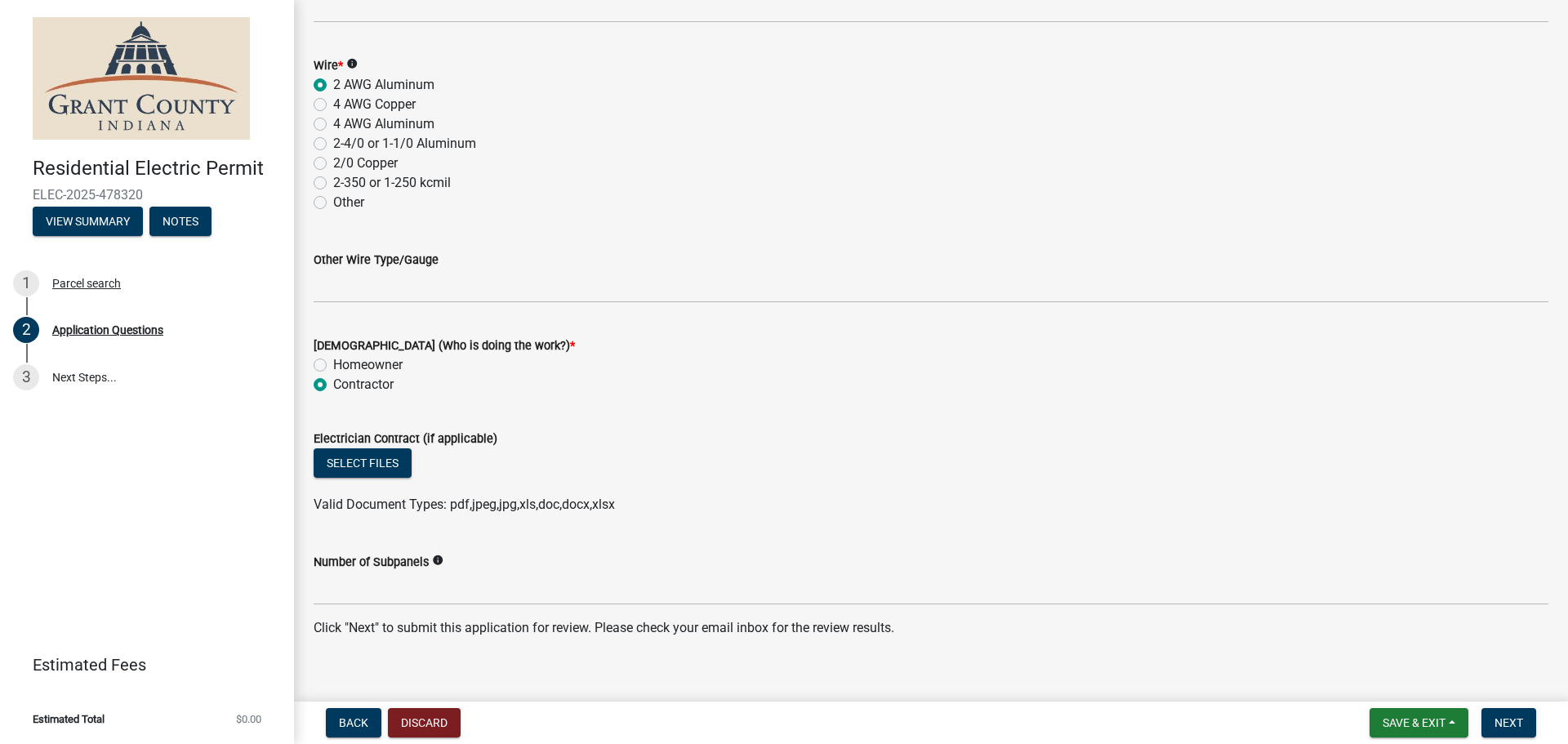
scroll to position [2167, 0]
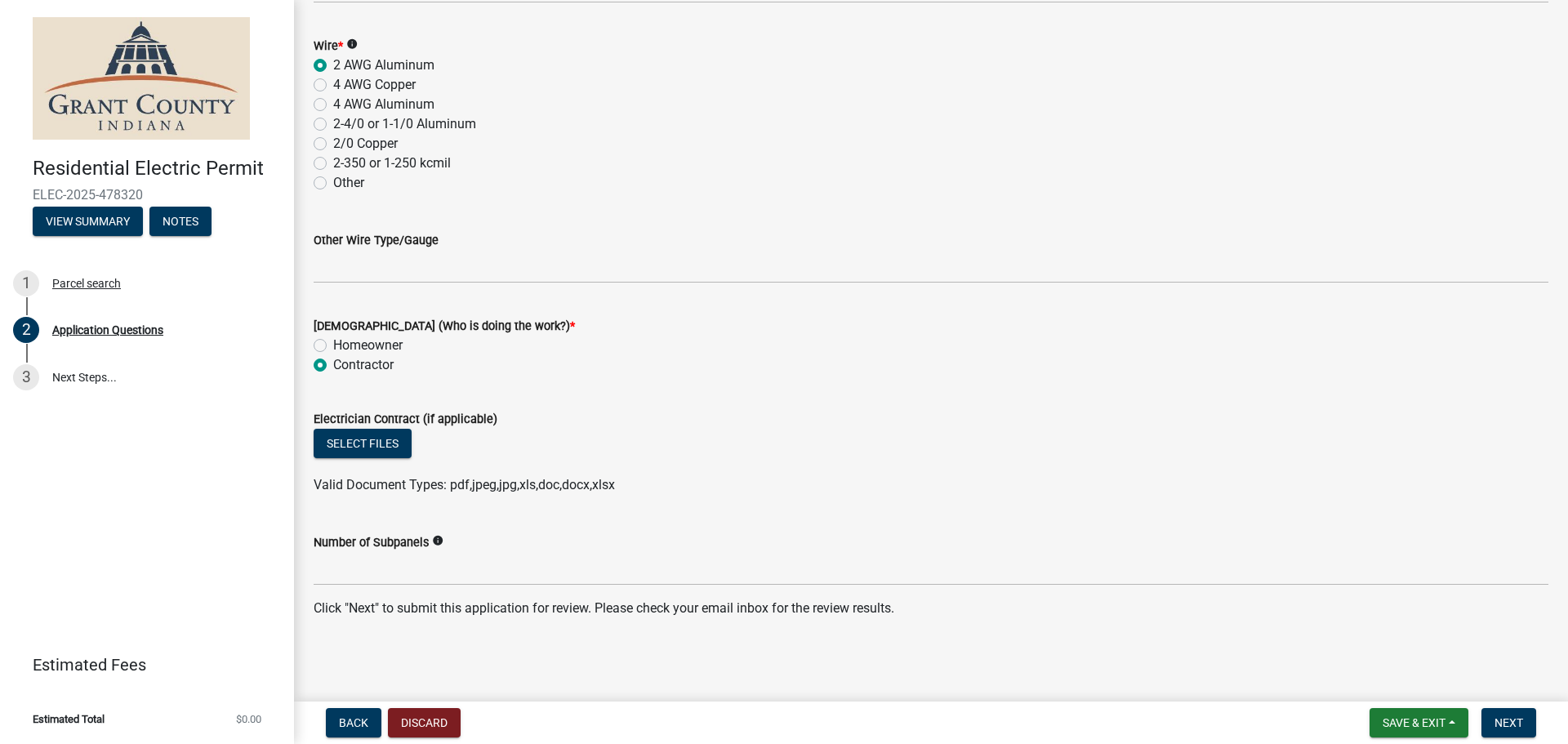
click at [379, 426] on div "Electrician Contract (if applicable)" at bounding box center [931, 419] width 1235 height 19
click at [366, 448] on button "Select files" at bounding box center [362, 443] width 98 height 29
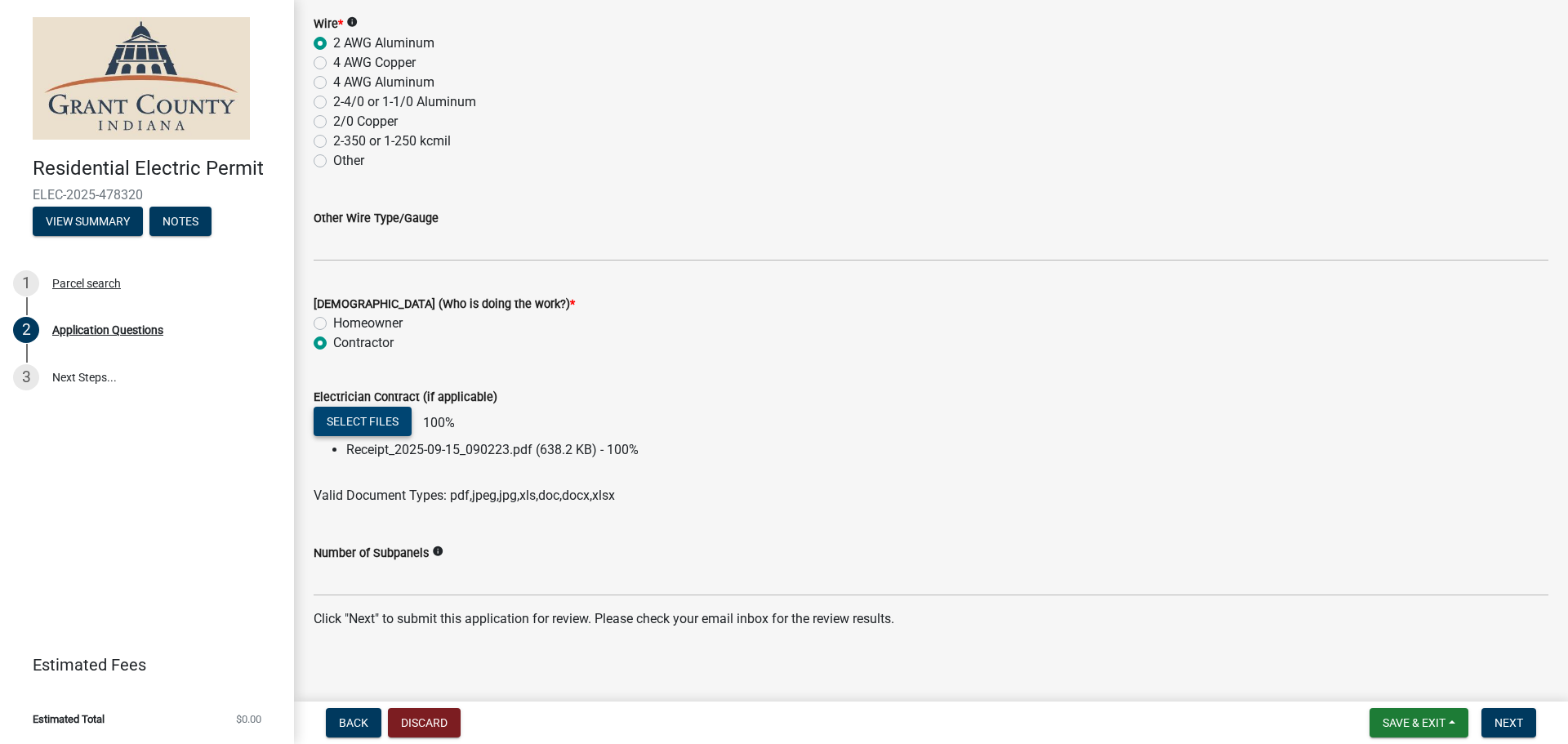
scroll to position [2199, 0]
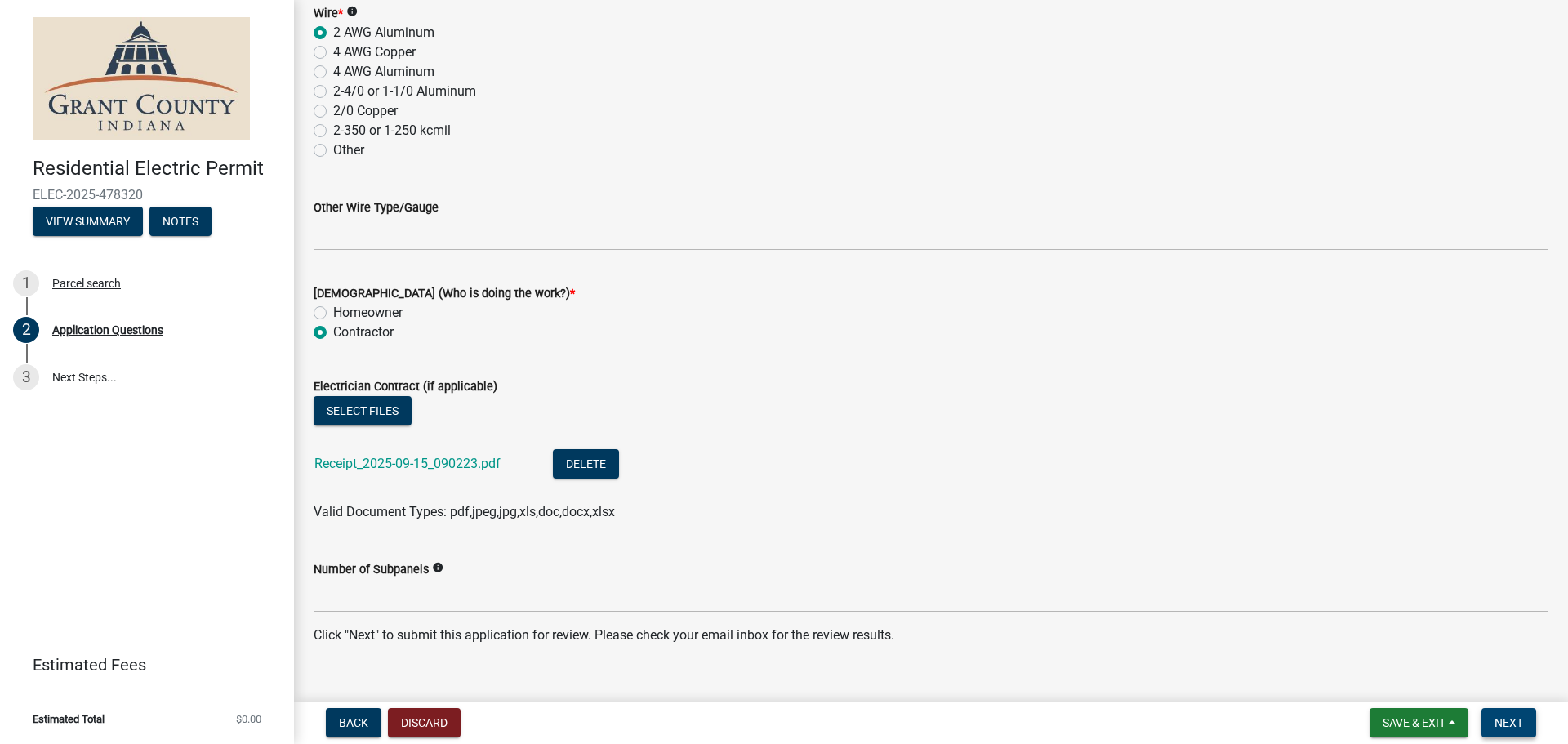
click at [1511, 719] on span "Next" at bounding box center [1509, 723] width 28 height 13
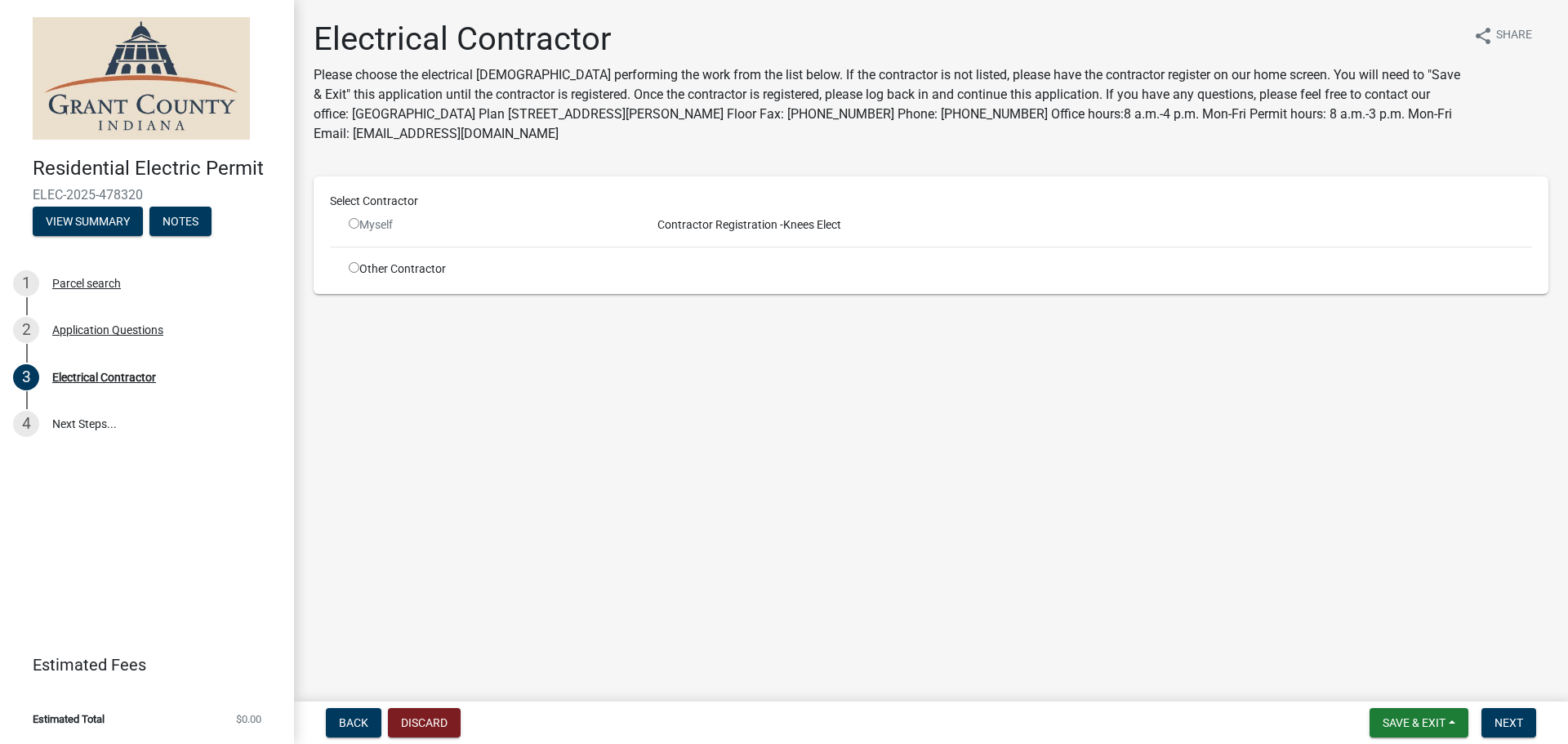
click at [350, 224] on input "radio" at bounding box center [354, 223] width 11 height 11
click at [351, 222] on input "radio" at bounding box center [354, 223] width 11 height 11
click at [346, 224] on div "Myself" at bounding box center [488, 225] width 303 height 17
click at [347, 224] on div "Myself" at bounding box center [488, 225] width 303 height 17
click at [349, 225] on input "radio" at bounding box center [354, 223] width 11 height 11
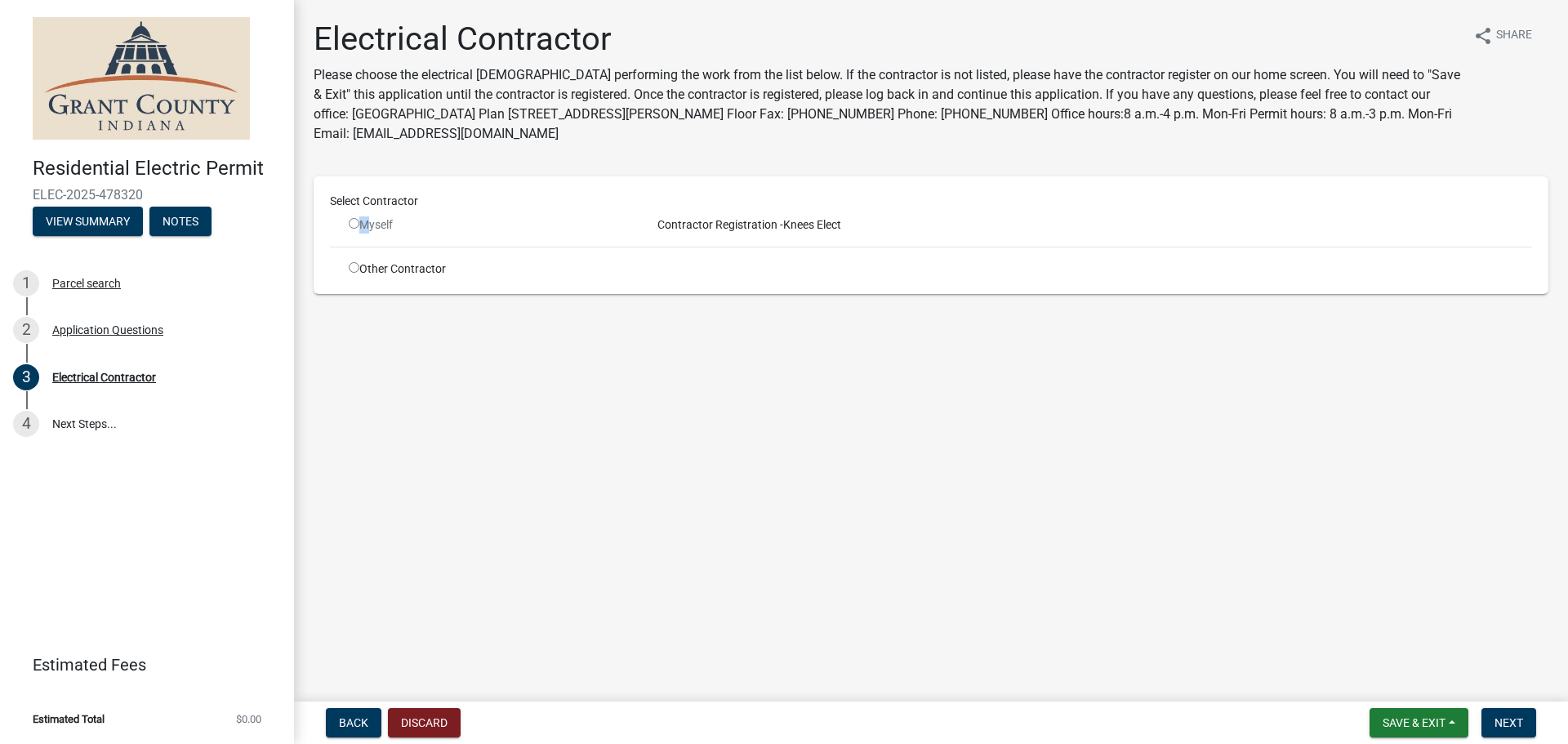
click at [355, 220] on input "radio" at bounding box center [354, 223] width 11 height 11
radio input "false"
click at [734, 225] on span "Contractor Registration -" at bounding box center [718, 224] width 133 height 13
click at [365, 265] on div "Other Contractor" at bounding box center [488, 268] width 303 height 17
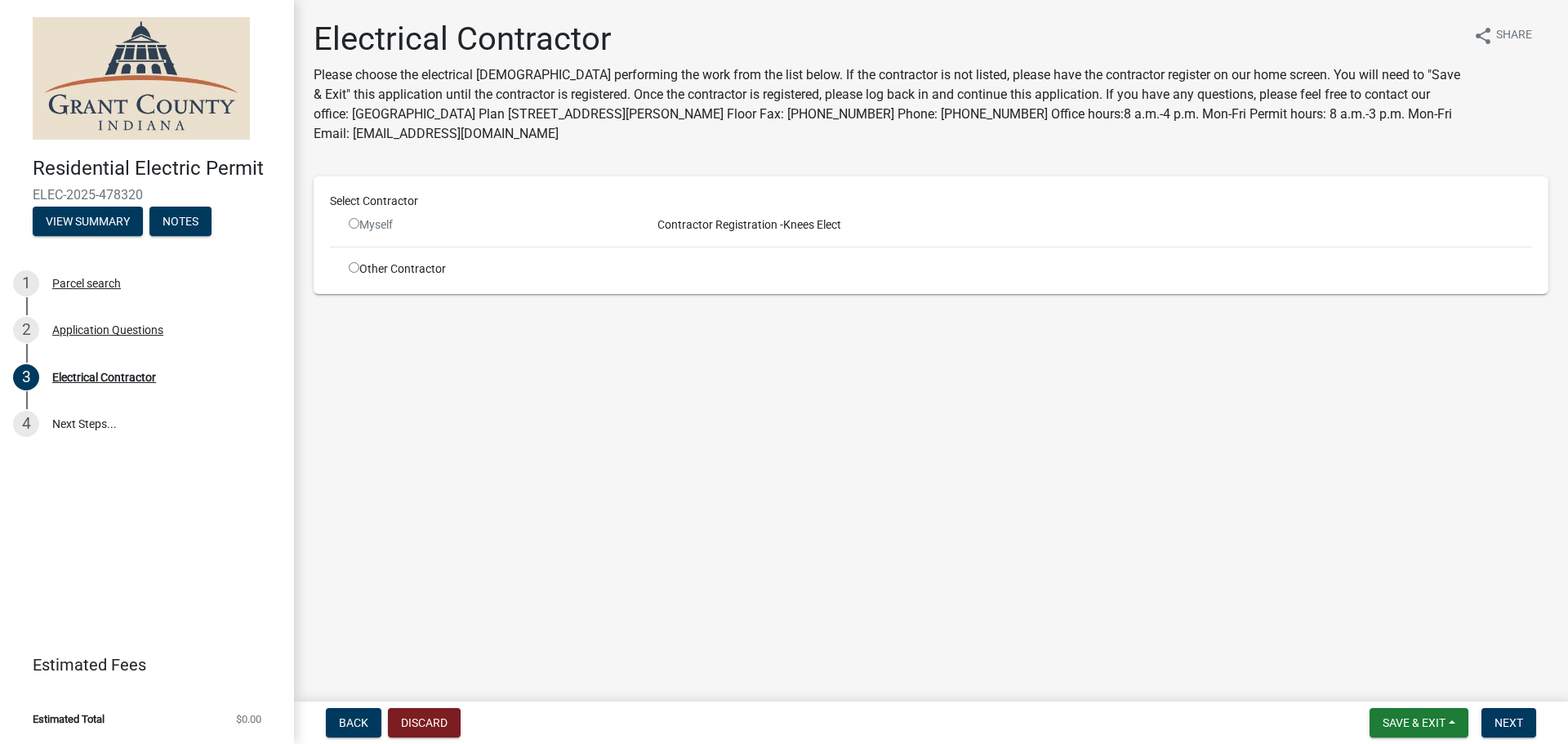
click at [352, 265] on input "radio" at bounding box center [354, 267] width 11 height 11
radio input "true"
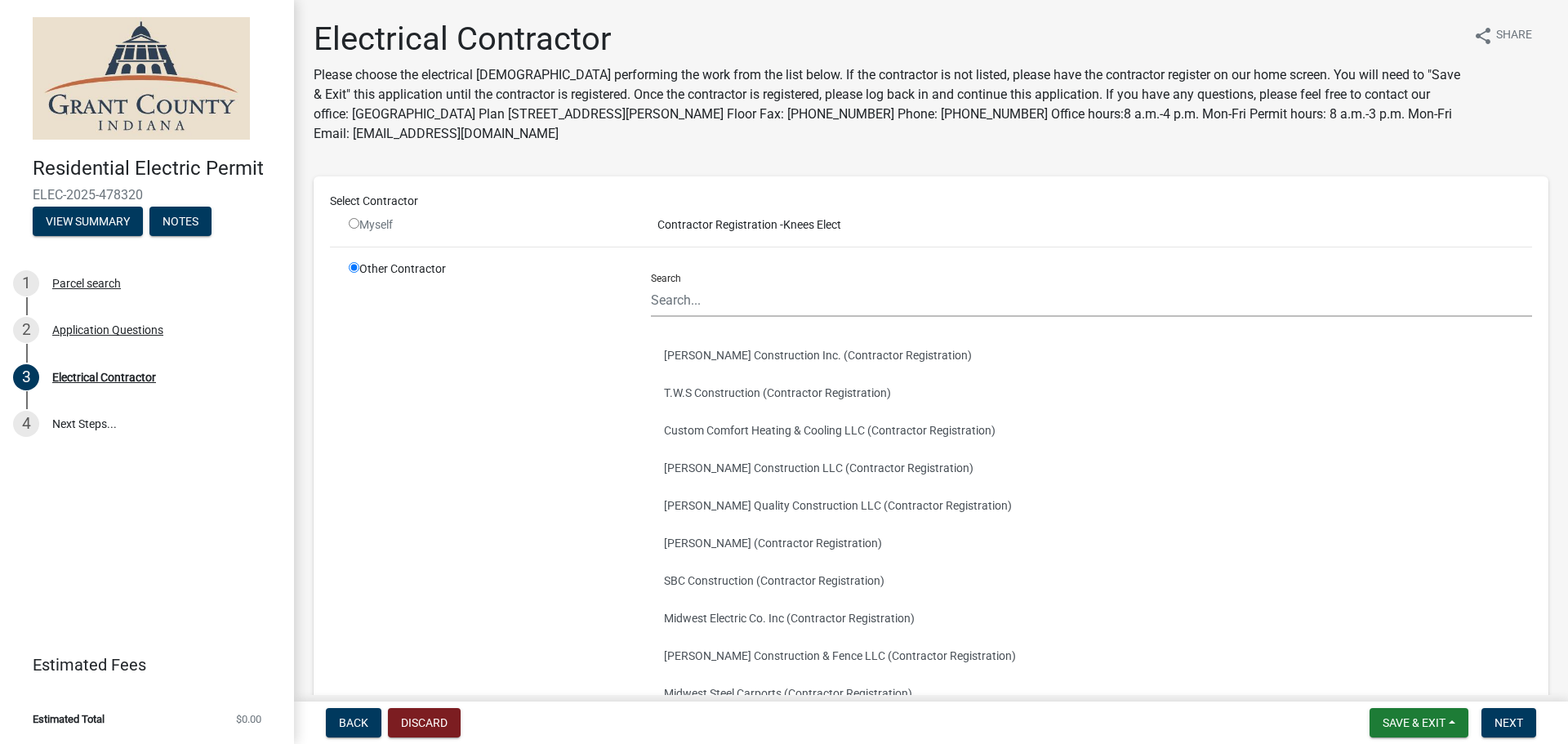
click at [358, 223] on input "radio" at bounding box center [354, 223] width 11 height 11
radio input "false"
radio input "true"
click at [357, 223] on input "radio" at bounding box center [354, 223] width 11 height 11
radio input "false"
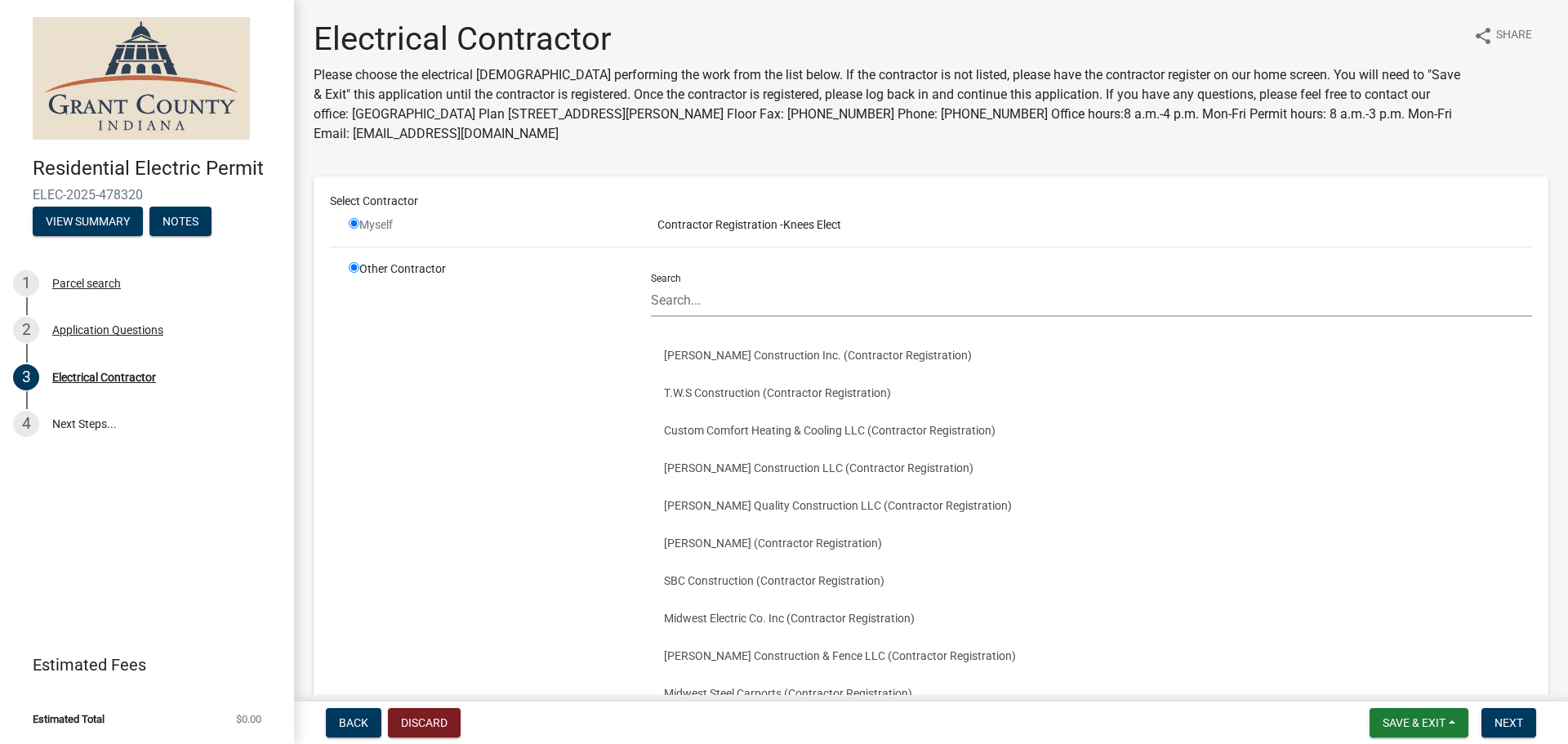
radio input "true"
click at [357, 223] on input "radio" at bounding box center [354, 223] width 11 height 11
radio input "false"
radio input "true"
click at [357, 223] on input "radio" at bounding box center [354, 223] width 11 height 11
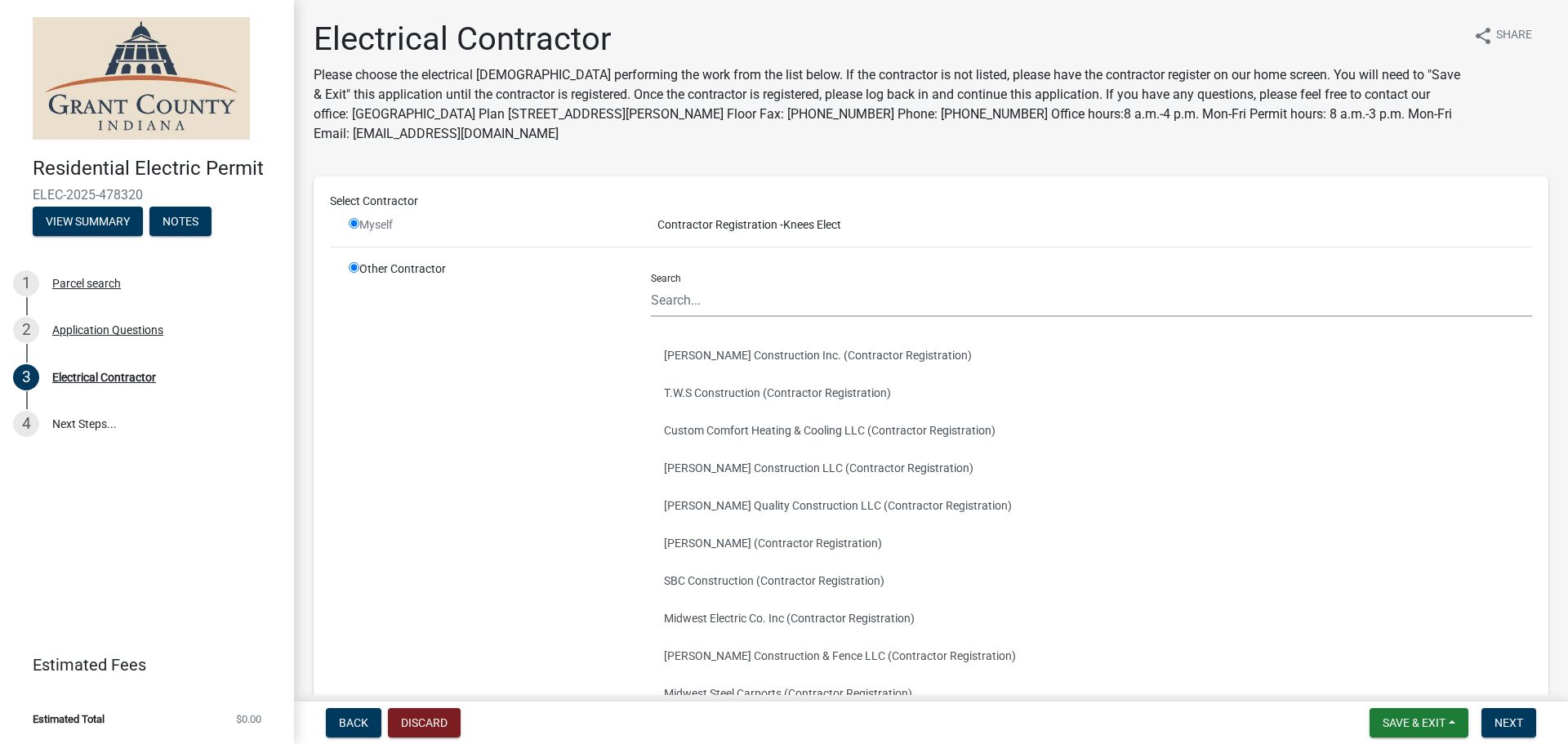
radio input "false"
radio input "true"
click at [357, 223] on input "radio" at bounding box center [354, 223] width 11 height 11
radio input "false"
radio input "true"
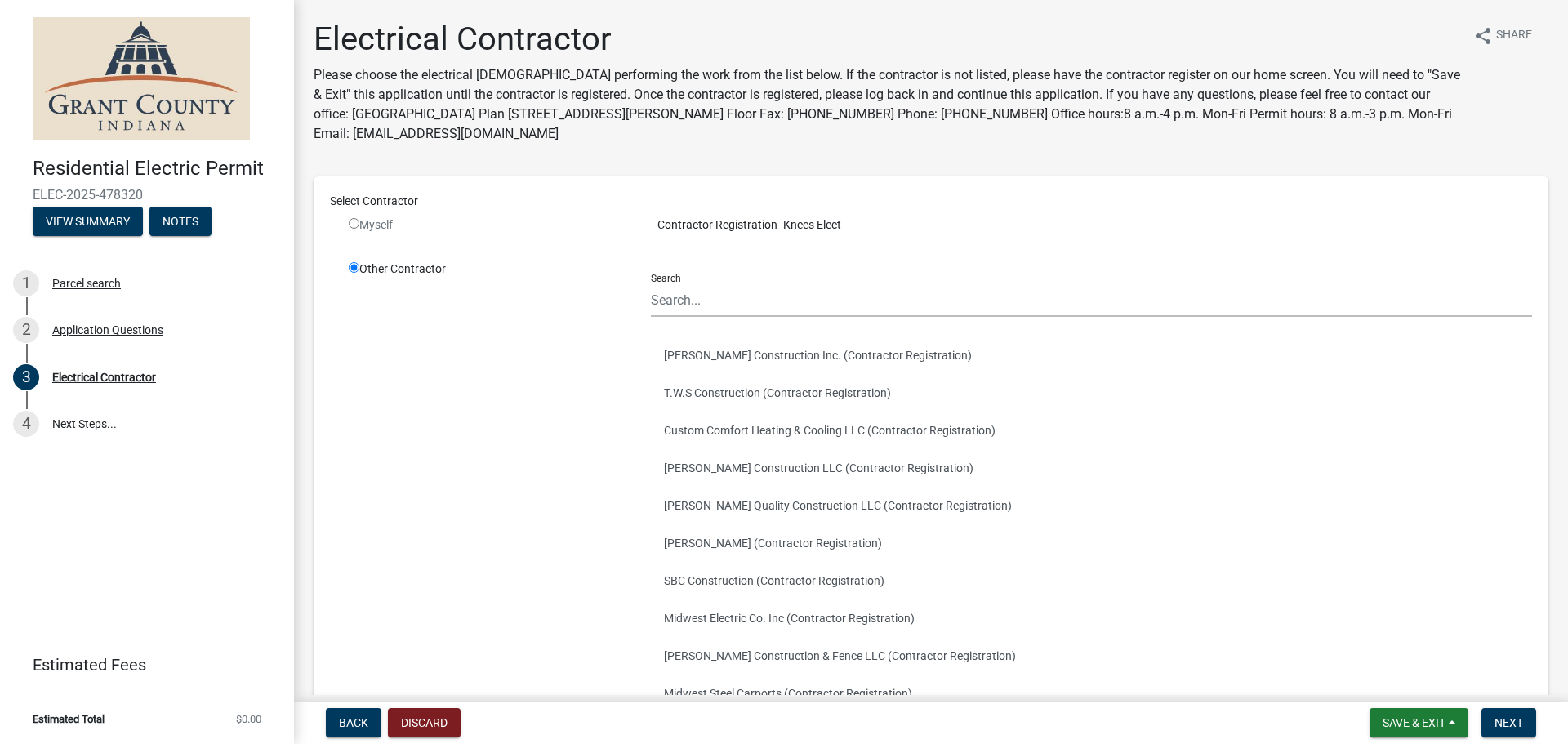
click at [357, 223] on input "radio" at bounding box center [354, 223] width 11 height 11
radio input "false"
radio input "true"
click at [357, 223] on input "radio" at bounding box center [354, 223] width 11 height 11
radio input "false"
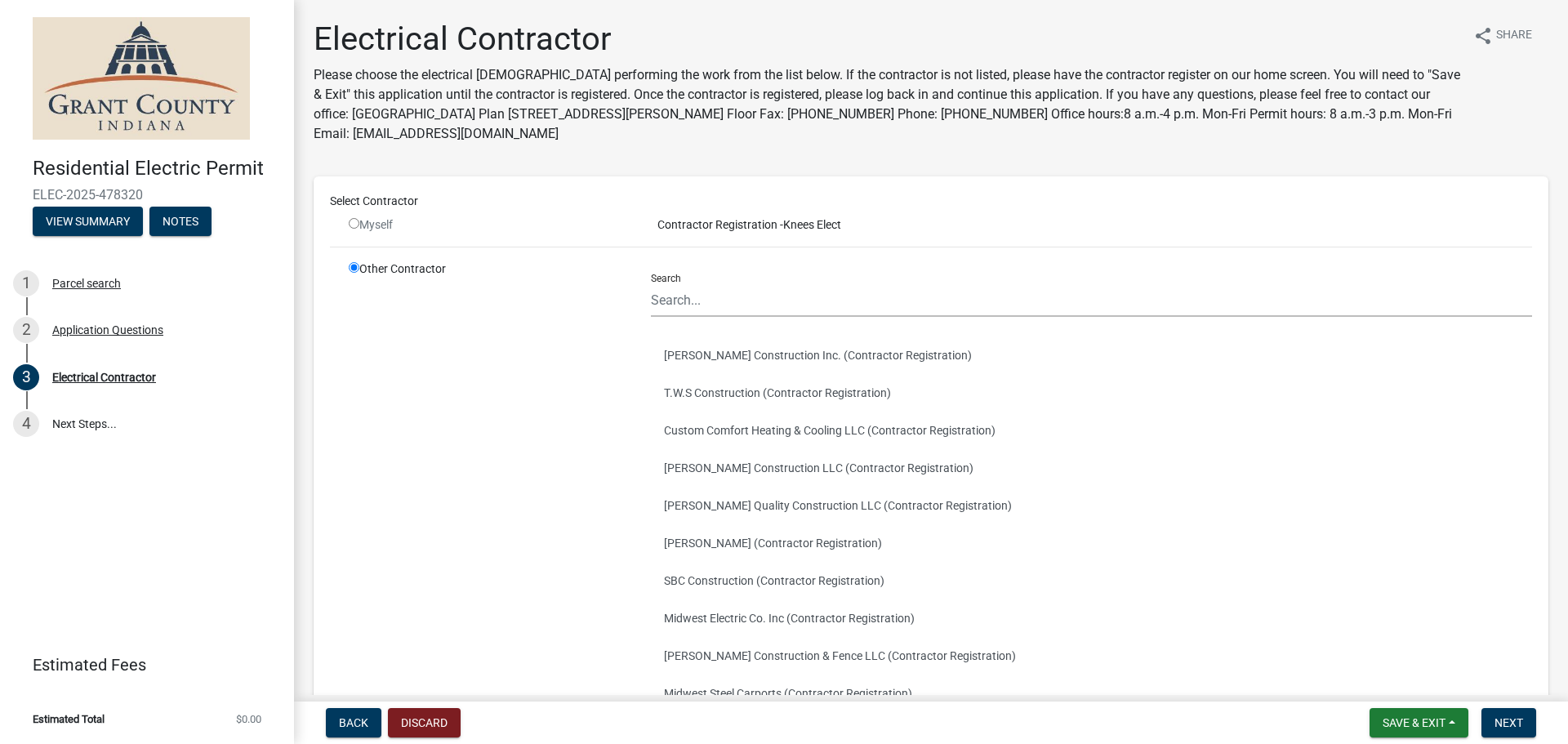
radio input "true"
drag, startPoint x: 359, startPoint y: 223, endPoint x: 378, endPoint y: 221, distance: 19.1
click at [366, 222] on div "Myself" at bounding box center [488, 225] width 278 height 17
click at [726, 211] on div "Select Contractor" at bounding box center [931, 204] width 1227 height 24
click at [353, 230] on div "Myself" at bounding box center [488, 225] width 278 height 17
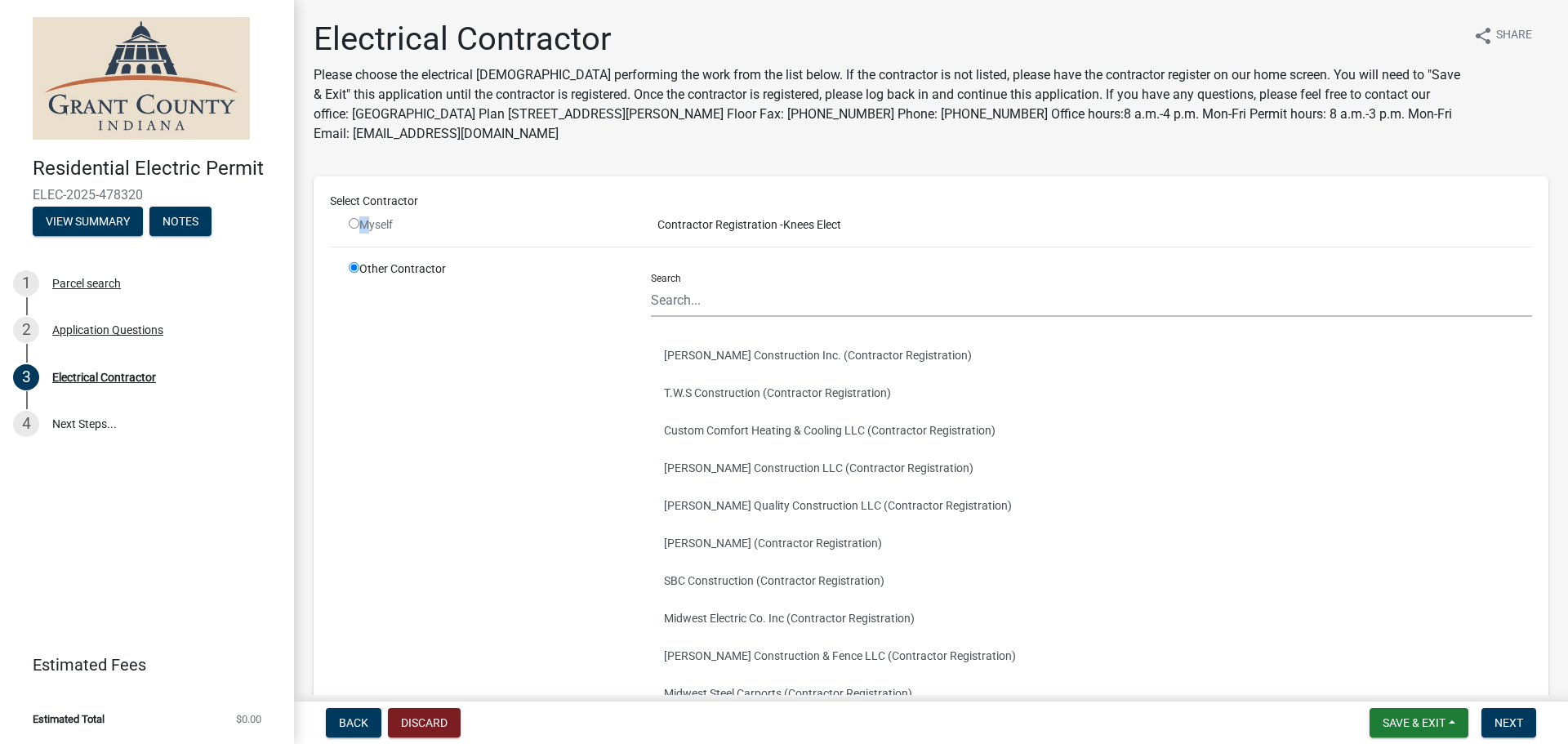
click at [349, 228] on div "Myself" at bounding box center [488, 225] width 278 height 17
click at [349, 222] on input "radio" at bounding box center [354, 223] width 11 height 11
radio input "false"
radio input "true"
click at [350, 222] on input "radio" at bounding box center [354, 223] width 11 height 11
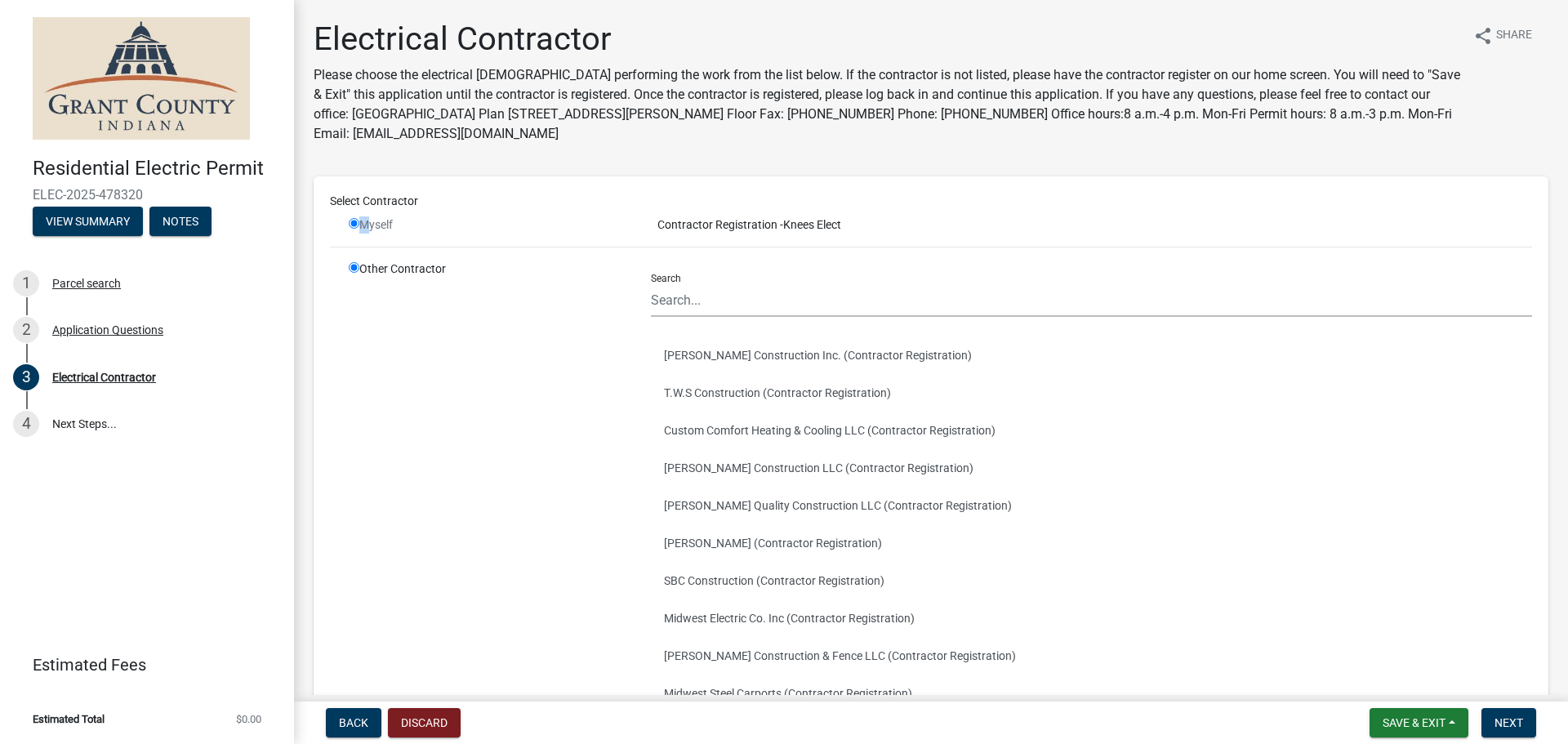
radio input "false"
radio input "true"
click at [350, 222] on input "radio" at bounding box center [354, 223] width 11 height 11
radio input "false"
radio input "true"
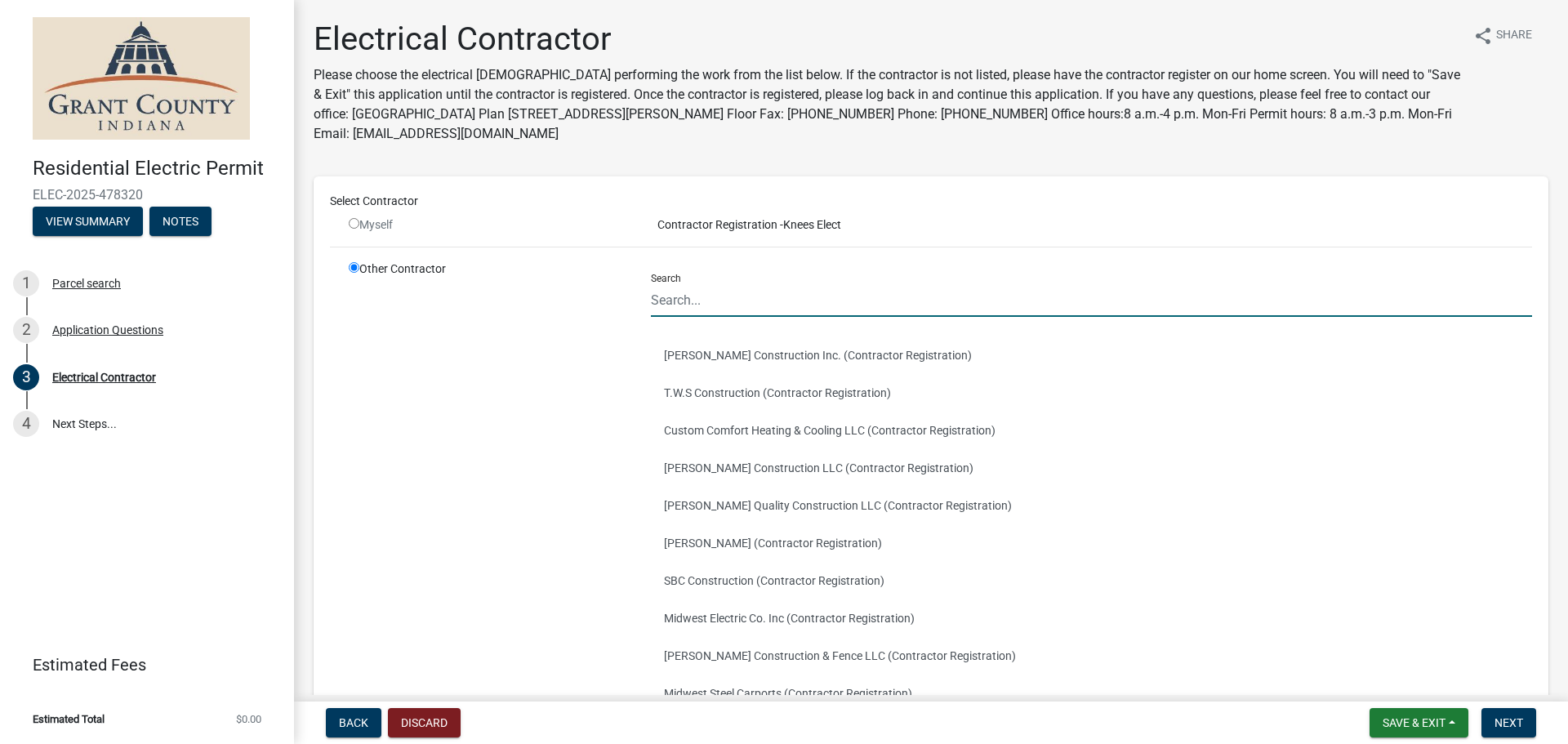
click at [746, 310] on input "Search" at bounding box center [1092, 300] width 881 height 34
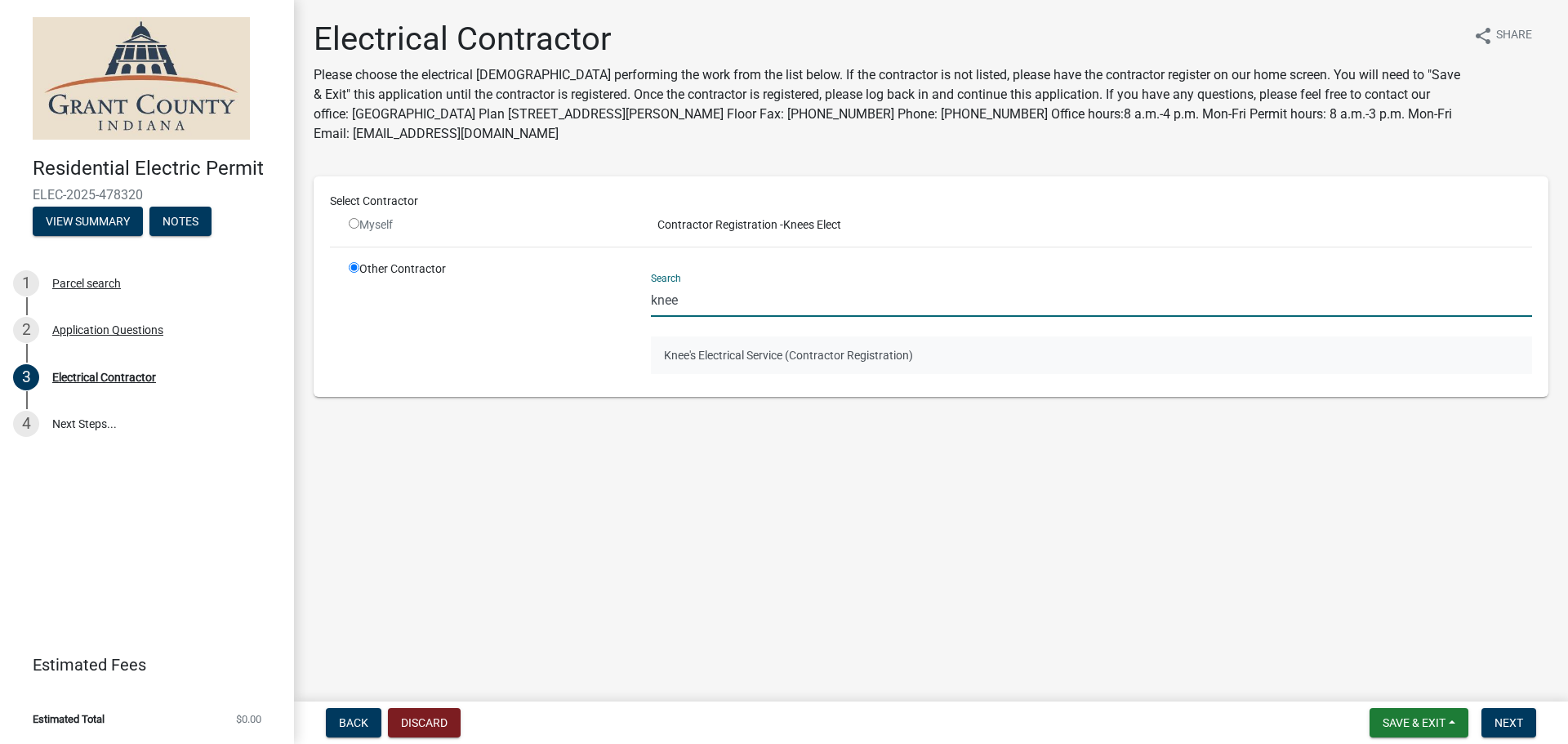
type input "knee"
click at [692, 352] on button "Knee's Electrical Service (Contractor Registration)" at bounding box center [1092, 355] width 881 height 37
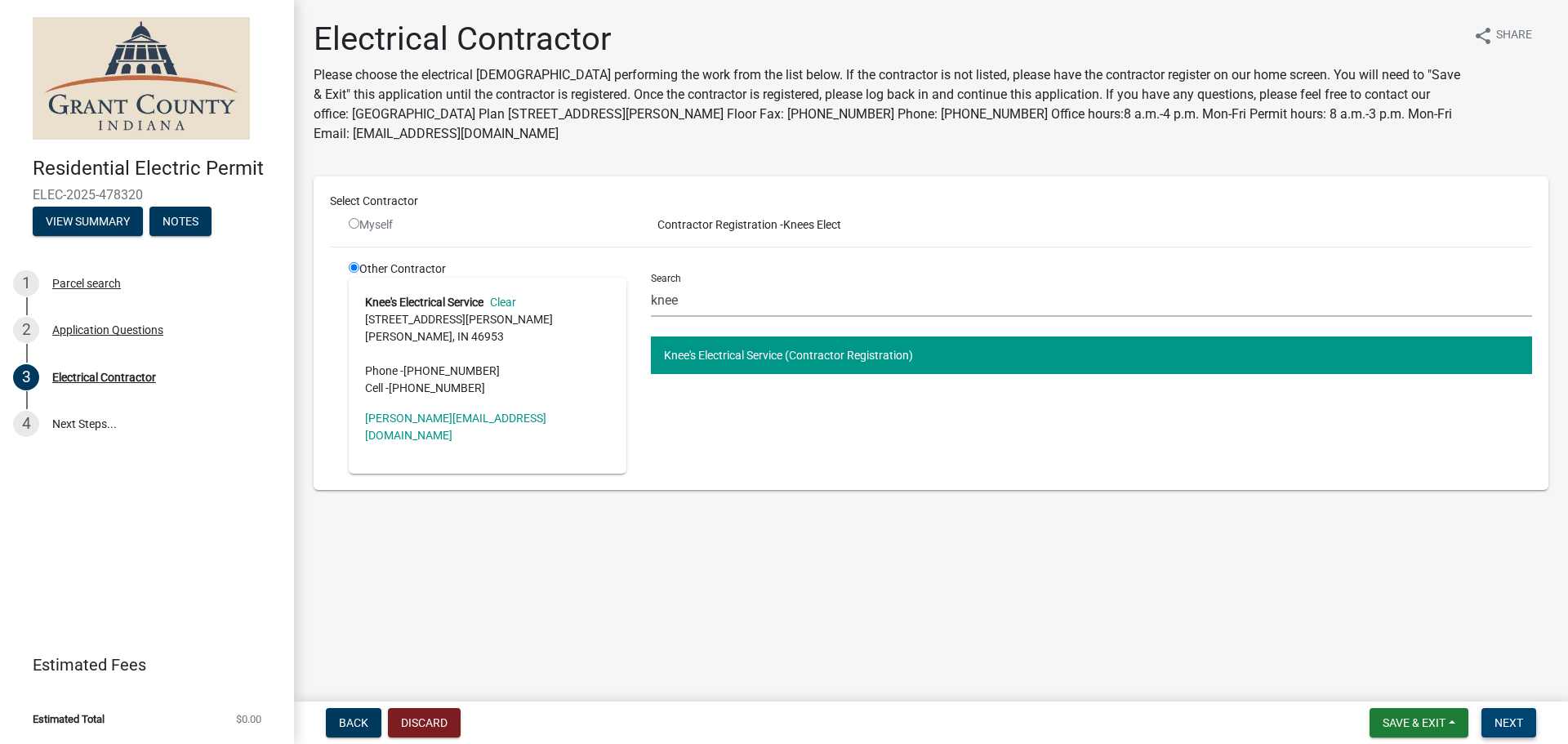
click at [1525, 708] on button "Next" at bounding box center [1510, 722] width 55 height 29
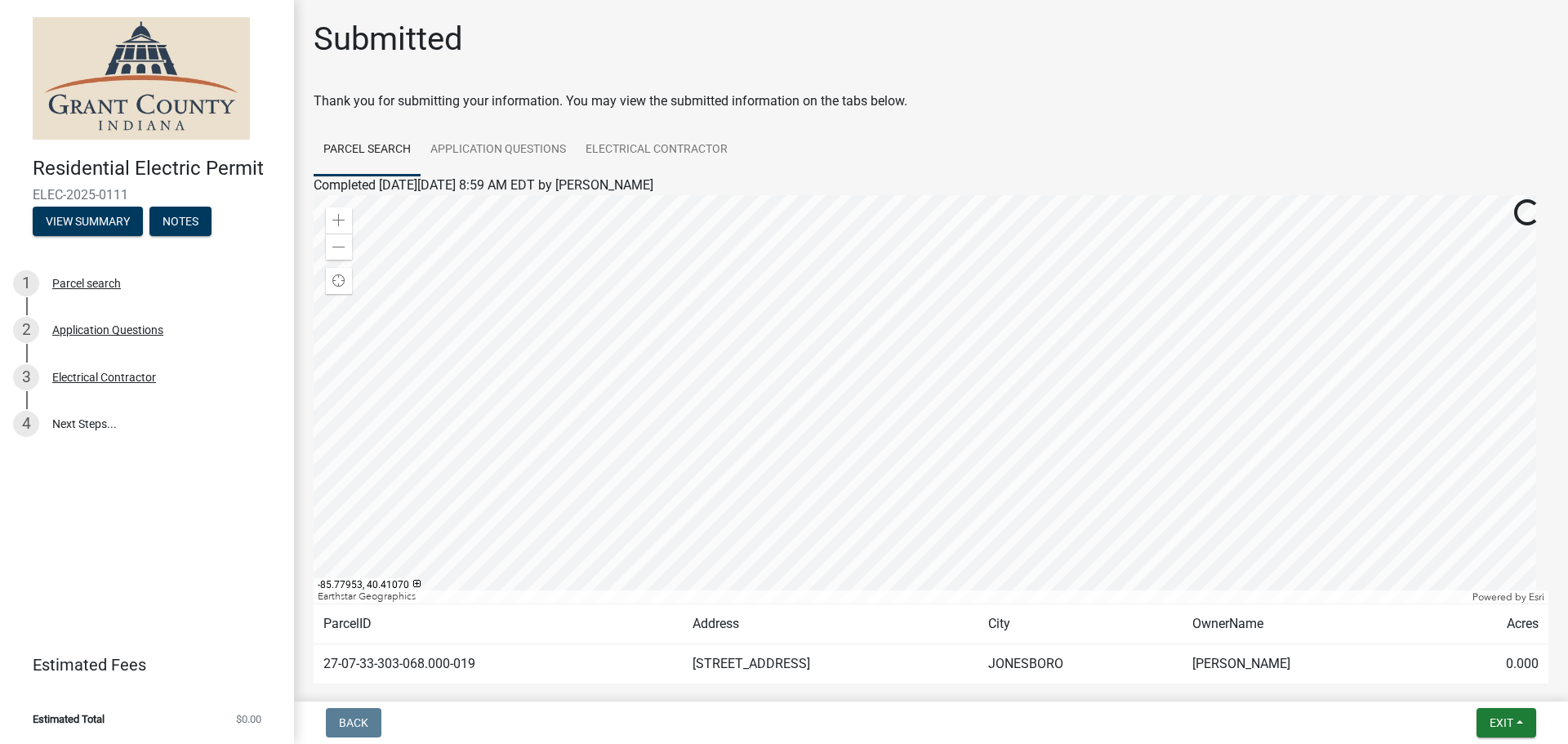
scroll to position [85, 0]
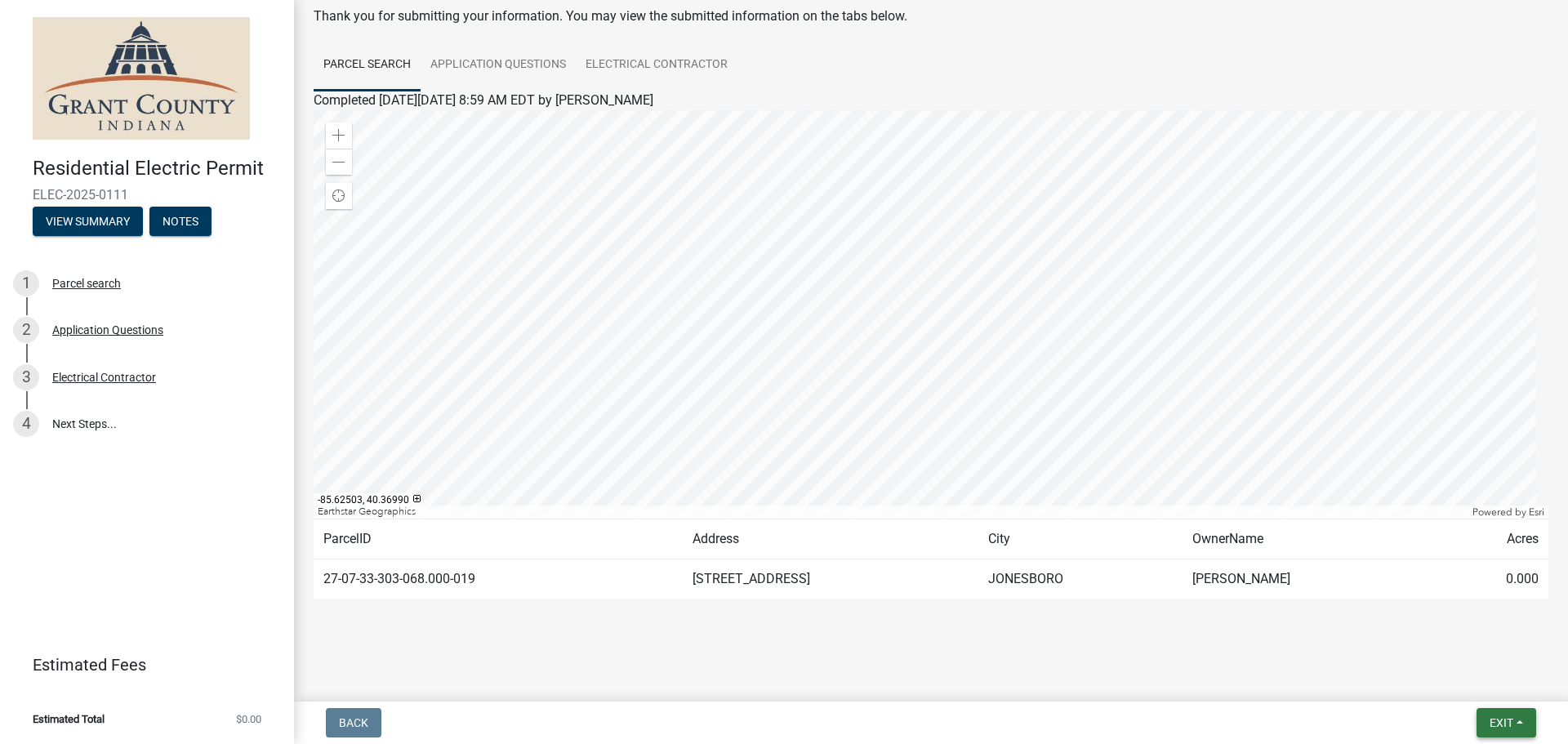
click at [1499, 717] on span "Exit" at bounding box center [1502, 723] width 24 height 13
click at [1462, 676] on button "Save & Exit" at bounding box center [1472, 680] width 131 height 39
